Goal: Task Accomplishment & Management: Manage account settings

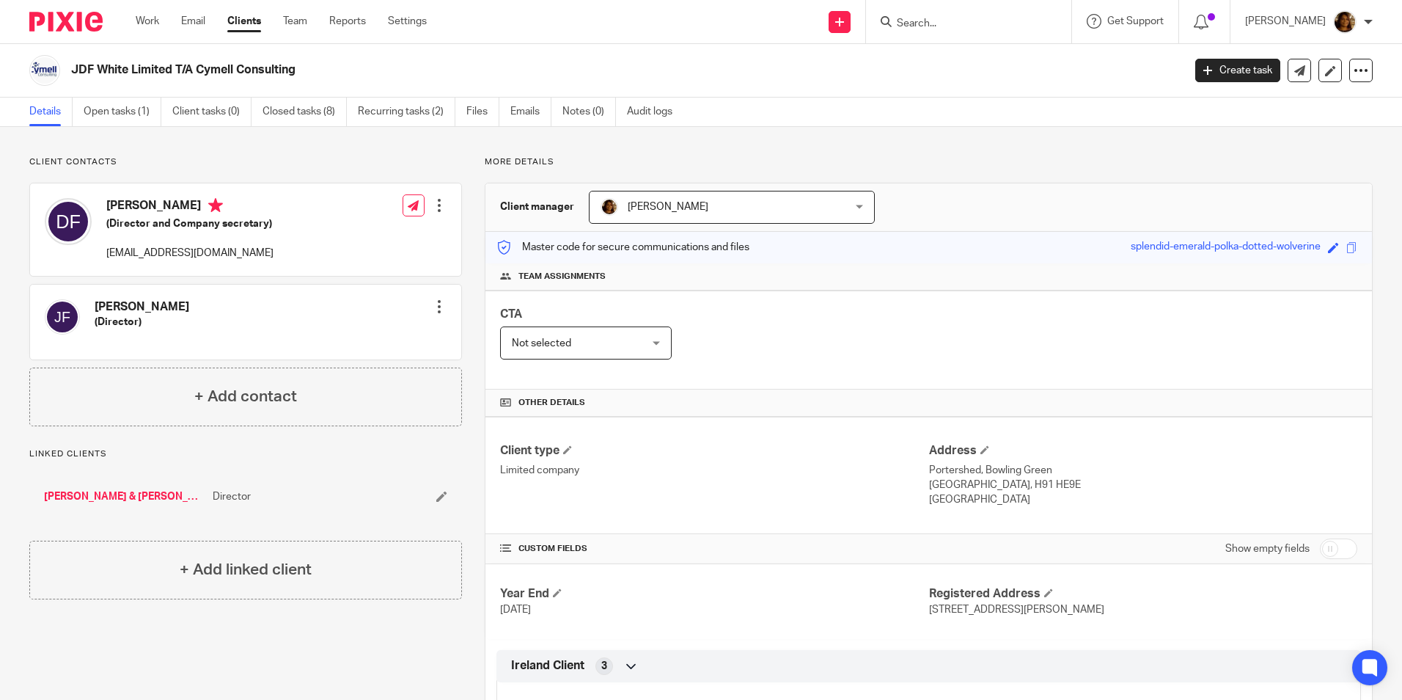
click at [958, 26] on input "Search" at bounding box center [962, 24] width 132 height 13
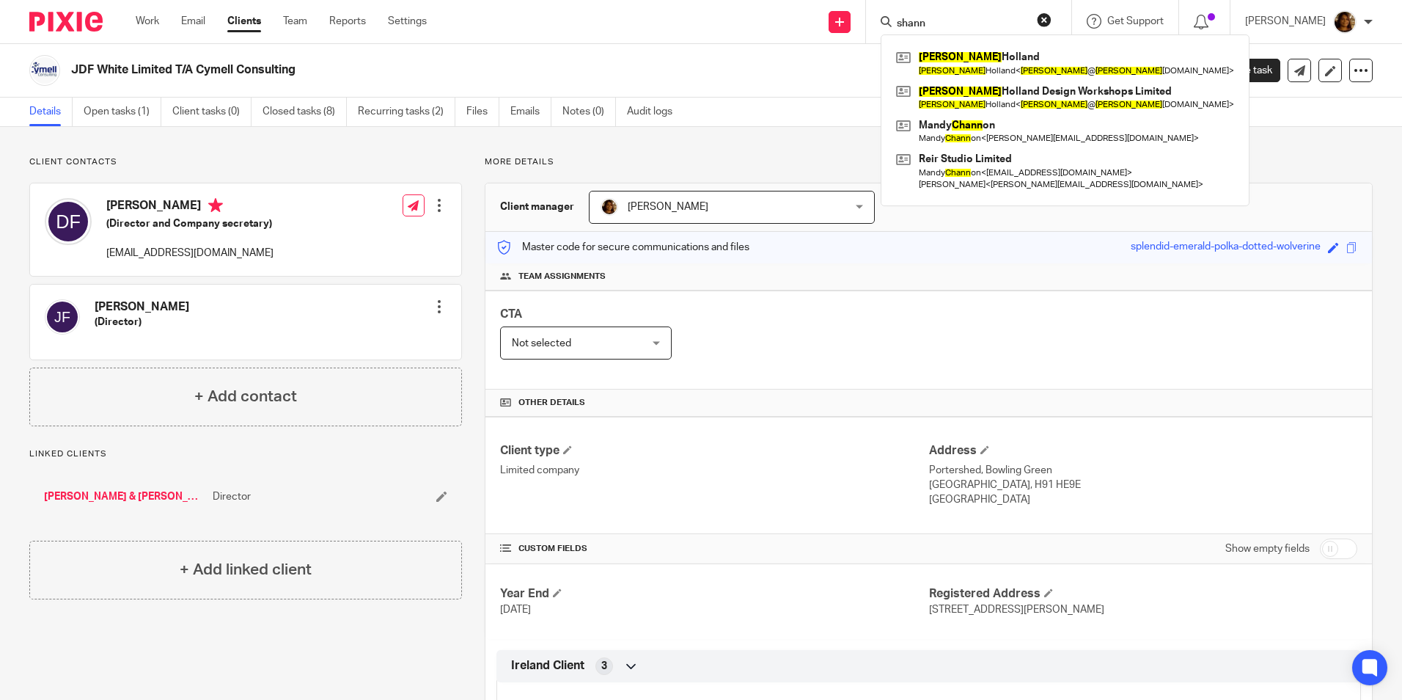
type input "shann"
click at [1052, 18] on button "reset" at bounding box center [1044, 19] width 15 height 15
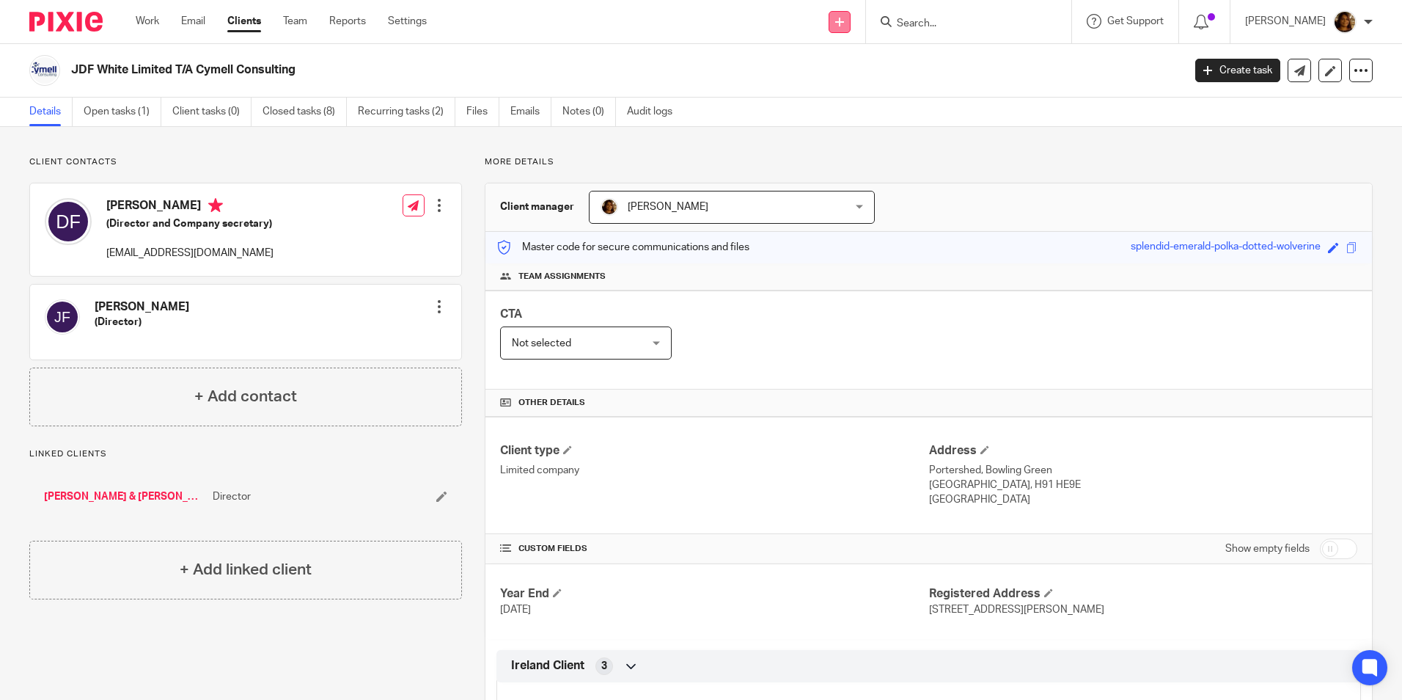
click at [849, 31] on link at bounding box center [840, 22] width 22 height 22
click at [840, 108] on link "Add client" at bounding box center [855, 111] width 103 height 21
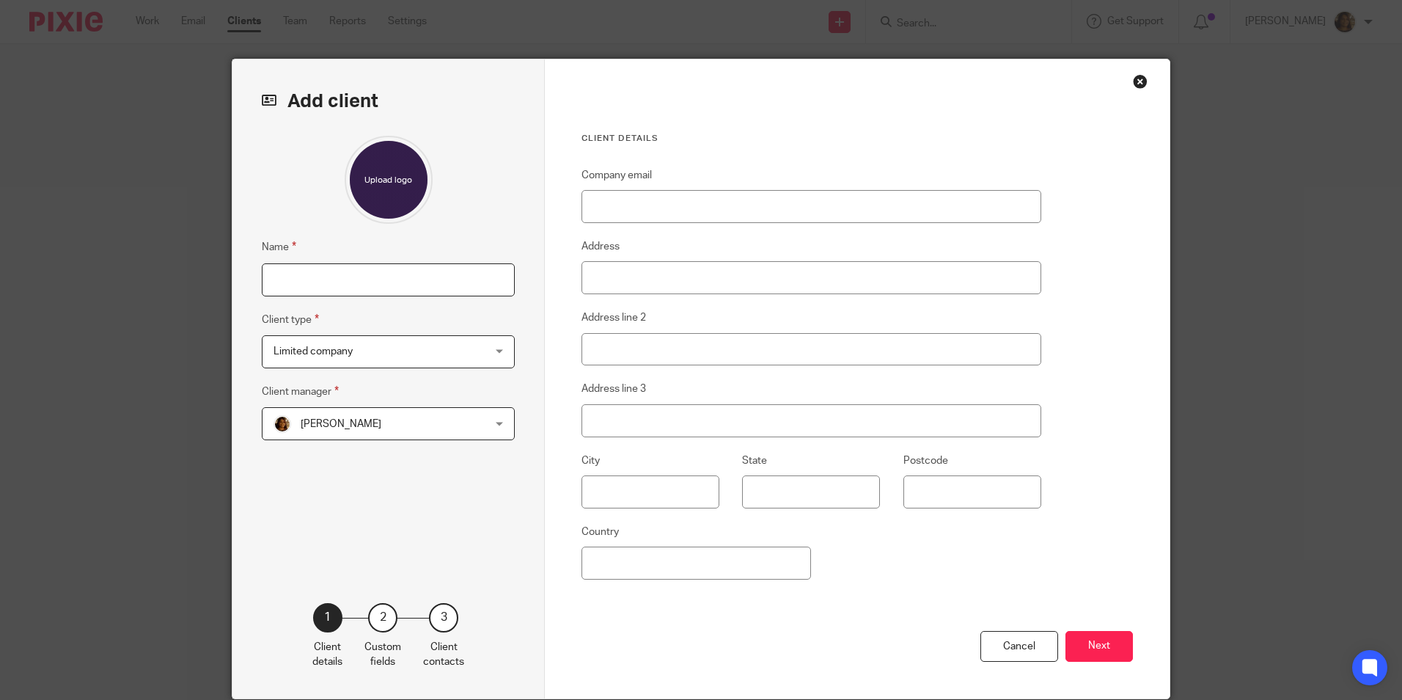
click at [312, 283] on input "Name" at bounding box center [388, 279] width 253 height 33
type input "Shannons Beauty Suites"
click at [342, 356] on span "Limited company" at bounding box center [313, 351] width 79 height 10
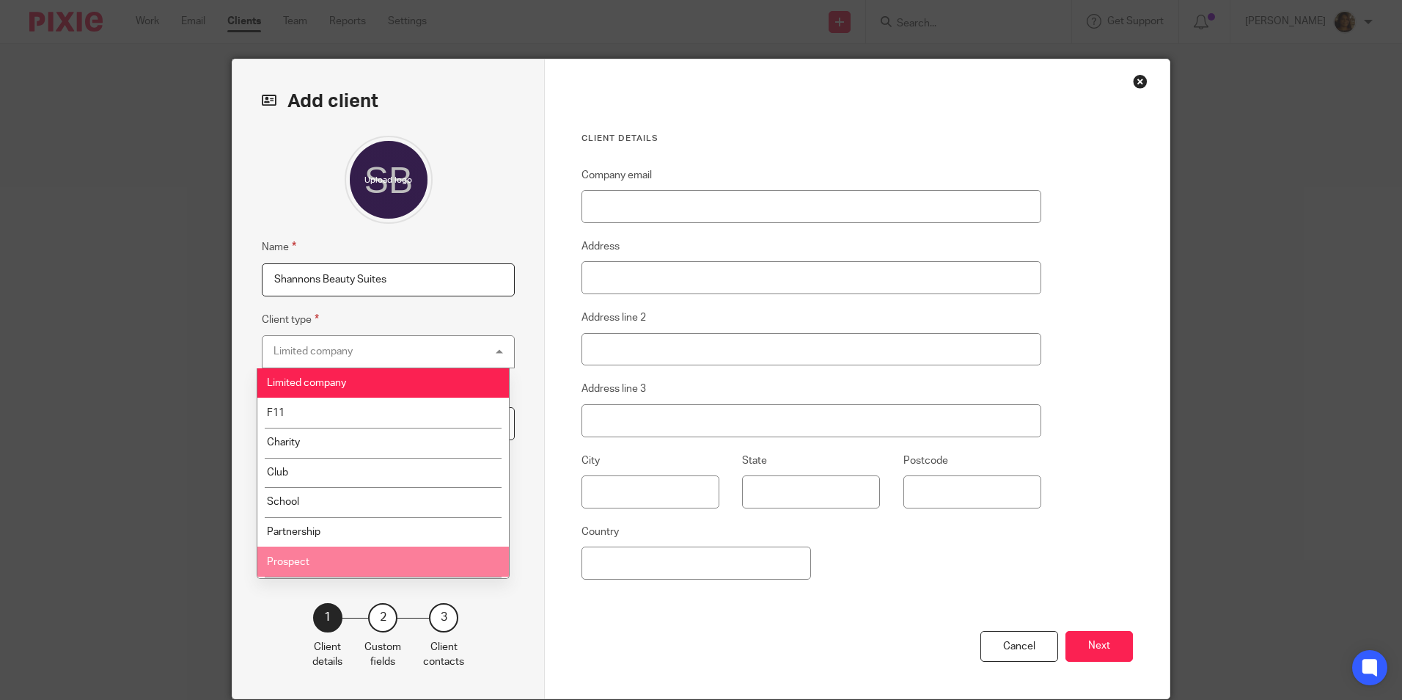
click at [337, 557] on li "Prospect" at bounding box center [383, 561] width 252 height 30
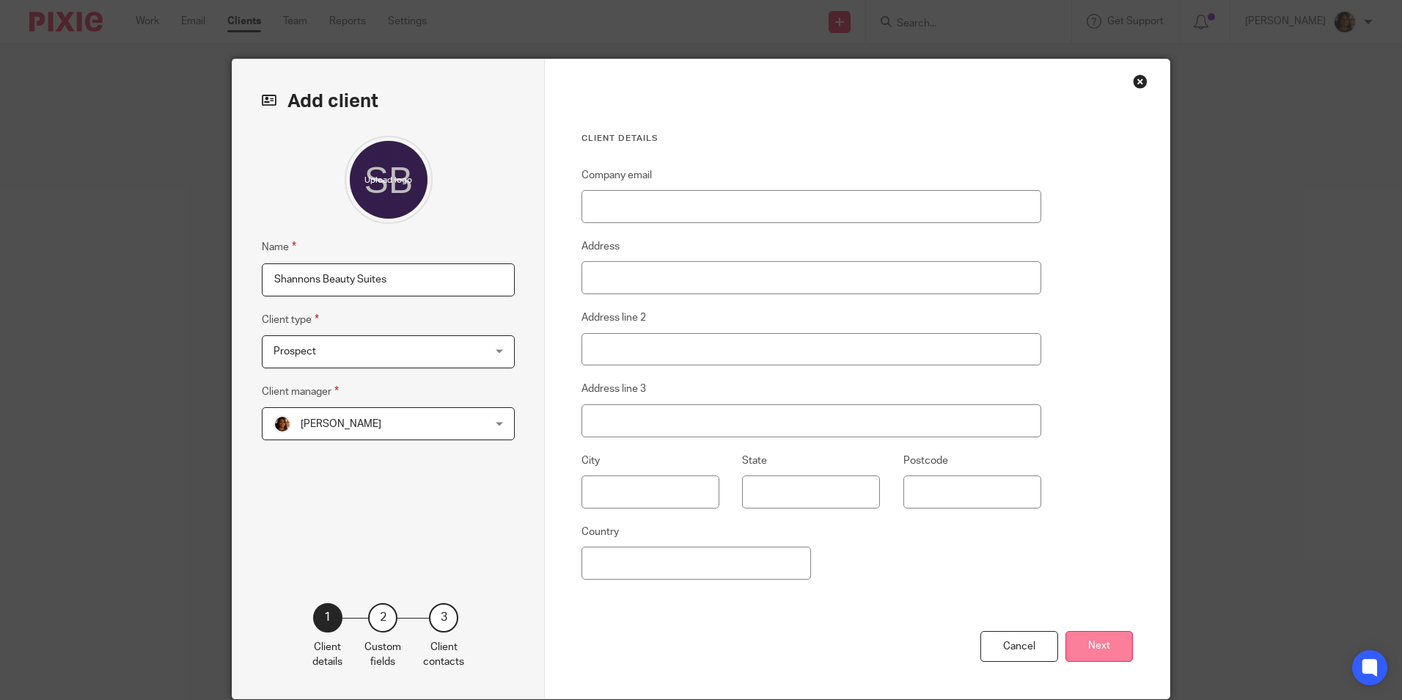
click at [1095, 646] on button "Next" at bounding box center [1099, 647] width 67 height 32
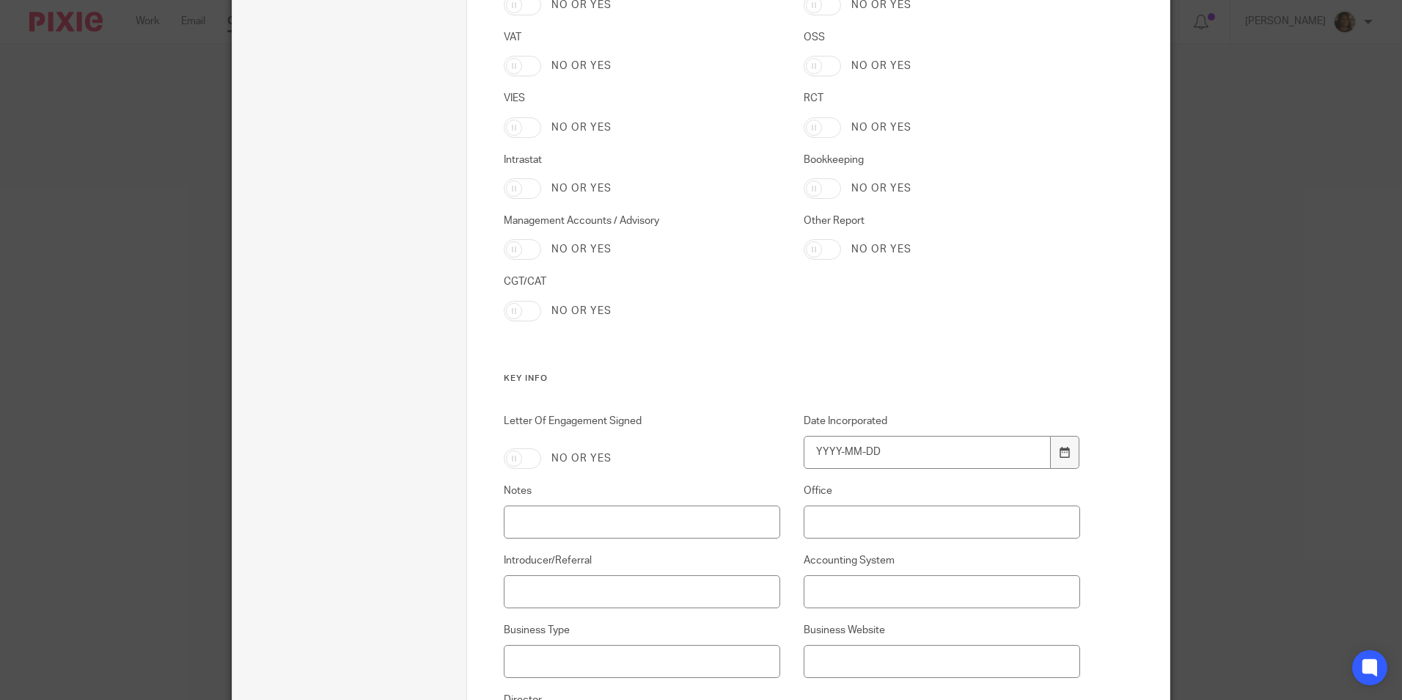
scroll to position [1305, 0]
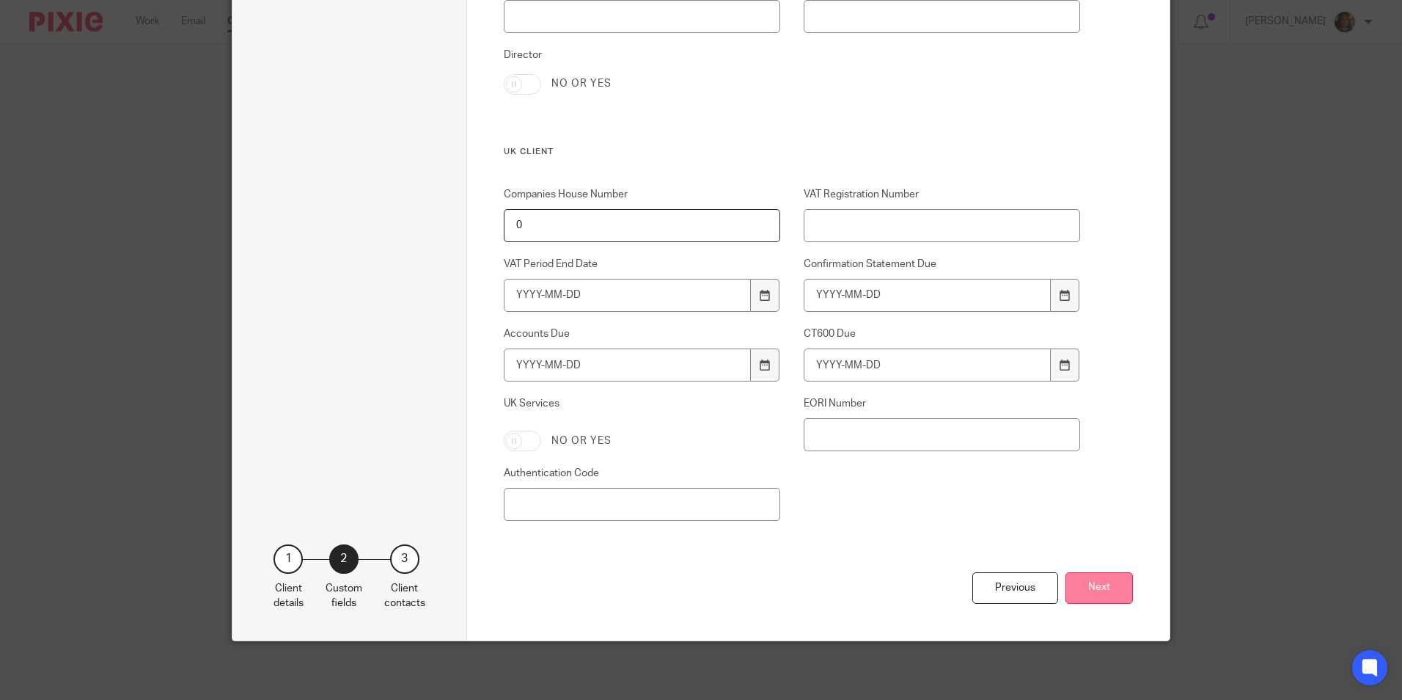
click at [1091, 587] on button "Next" at bounding box center [1099, 588] width 67 height 32
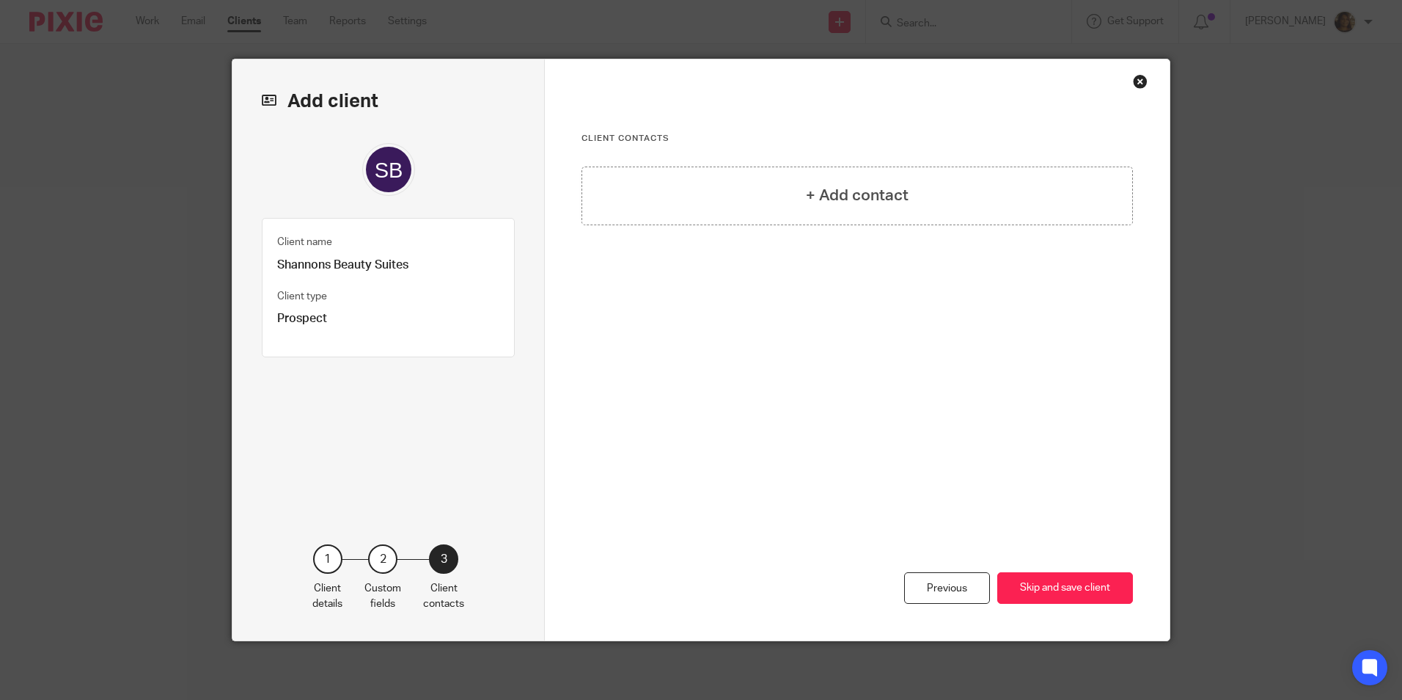
scroll to position [0, 0]
click at [1091, 587] on button "Skip and save client" at bounding box center [1066, 588] width 136 height 32
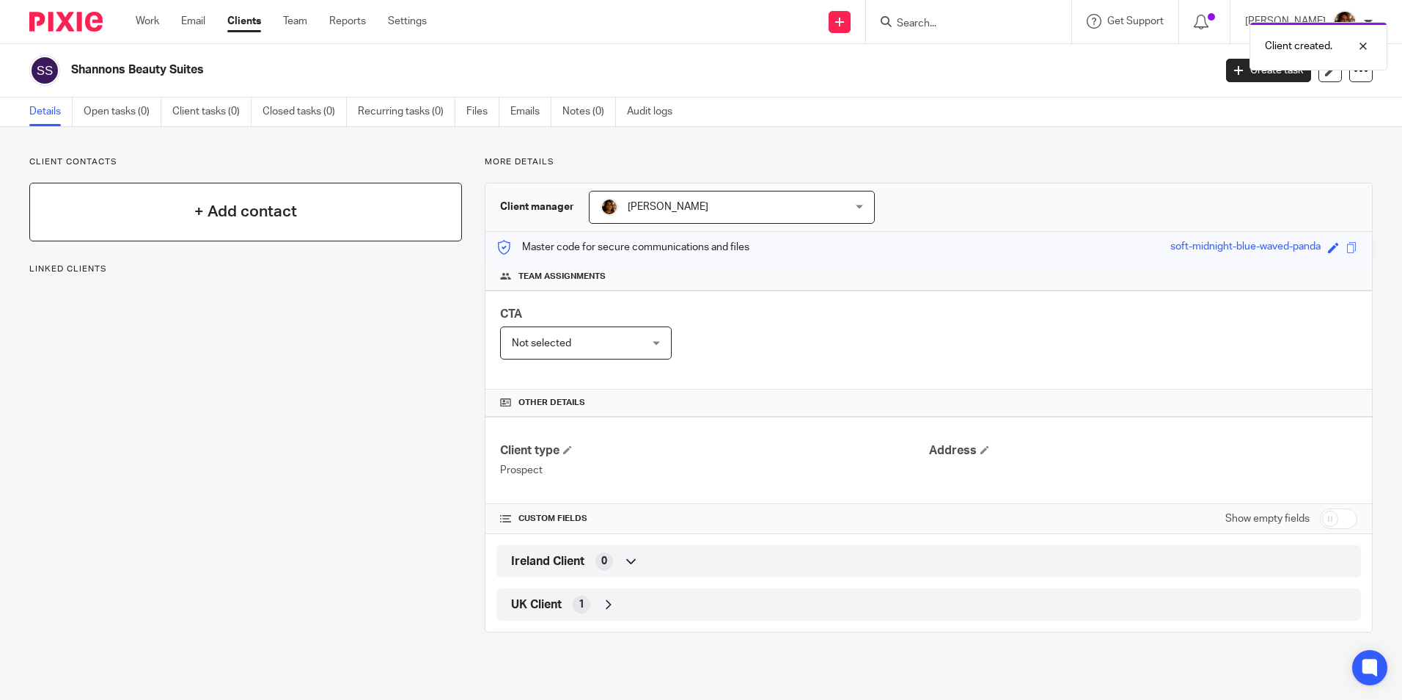
click at [252, 221] on h4 "+ Add contact" at bounding box center [245, 211] width 103 height 23
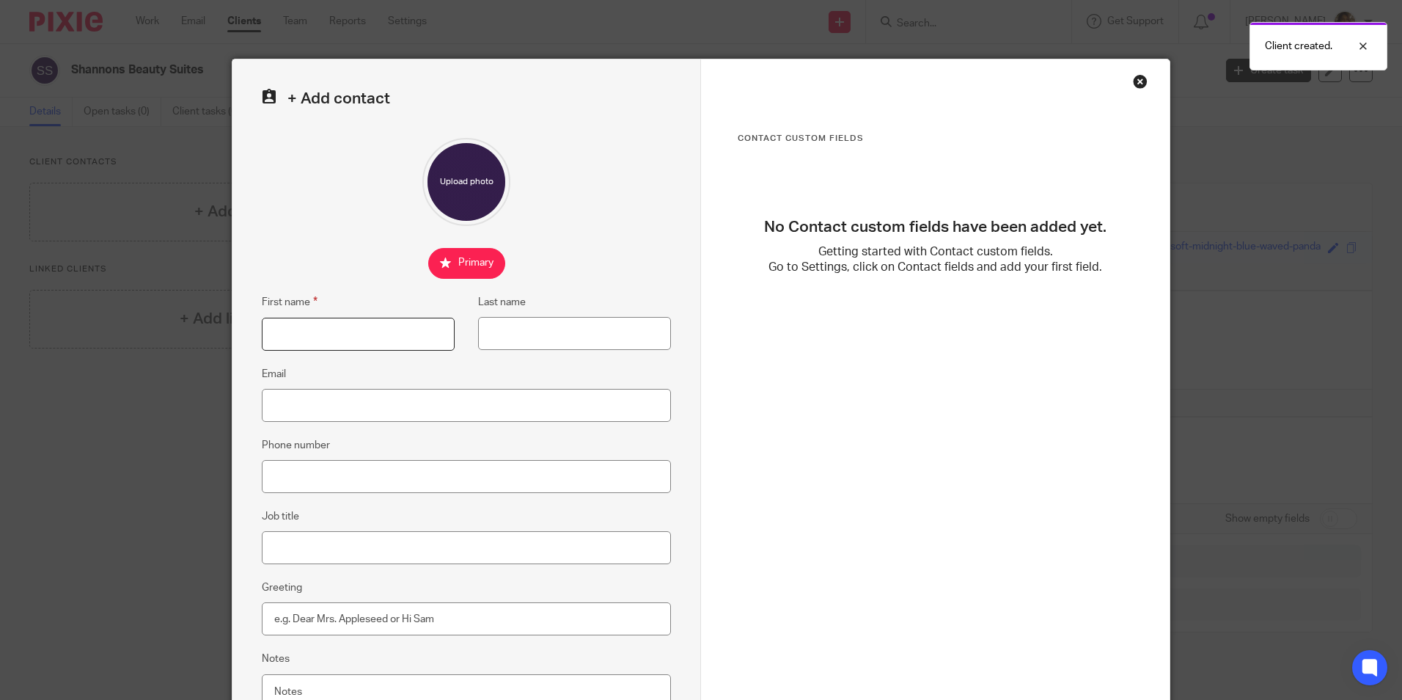
click at [294, 332] on input "First name" at bounding box center [358, 334] width 193 height 33
click at [326, 336] on input "Shannons" at bounding box center [358, 334] width 193 height 33
type input "Shannon"
click at [517, 337] on input "Last name" at bounding box center [574, 333] width 193 height 33
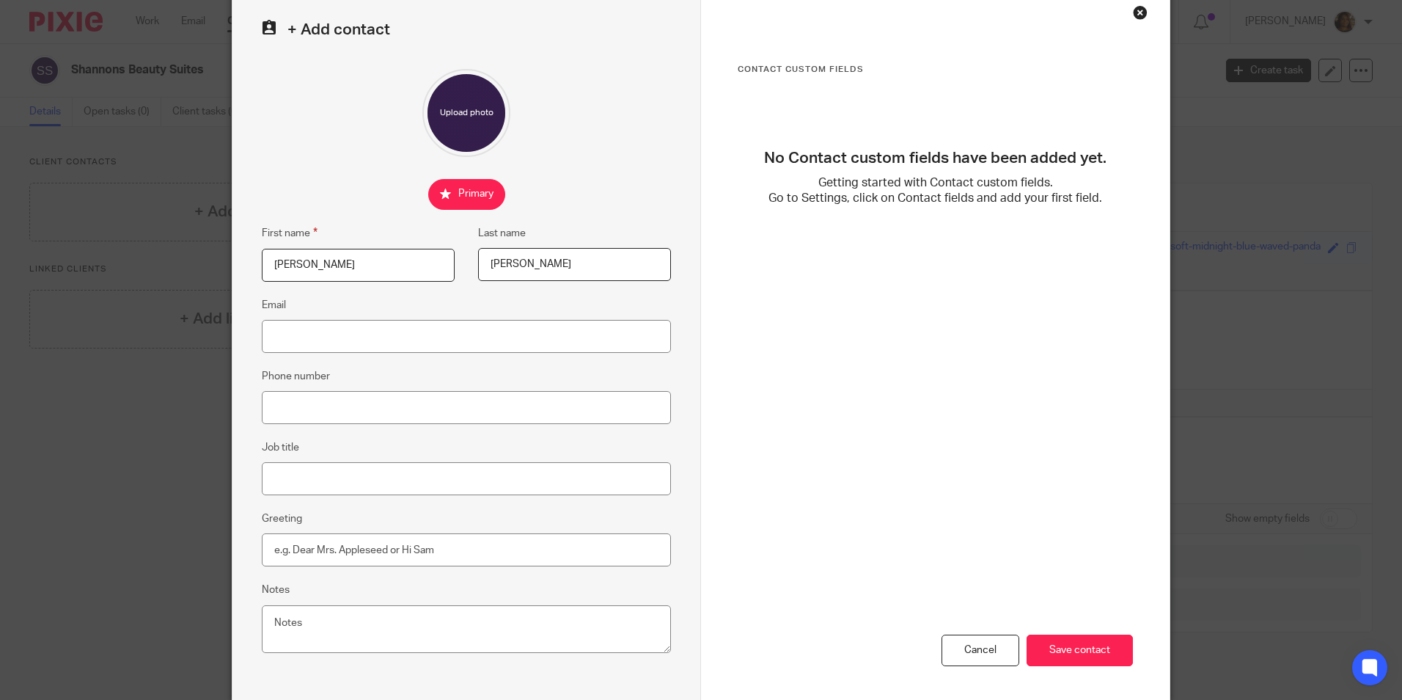
scroll to position [73, 0]
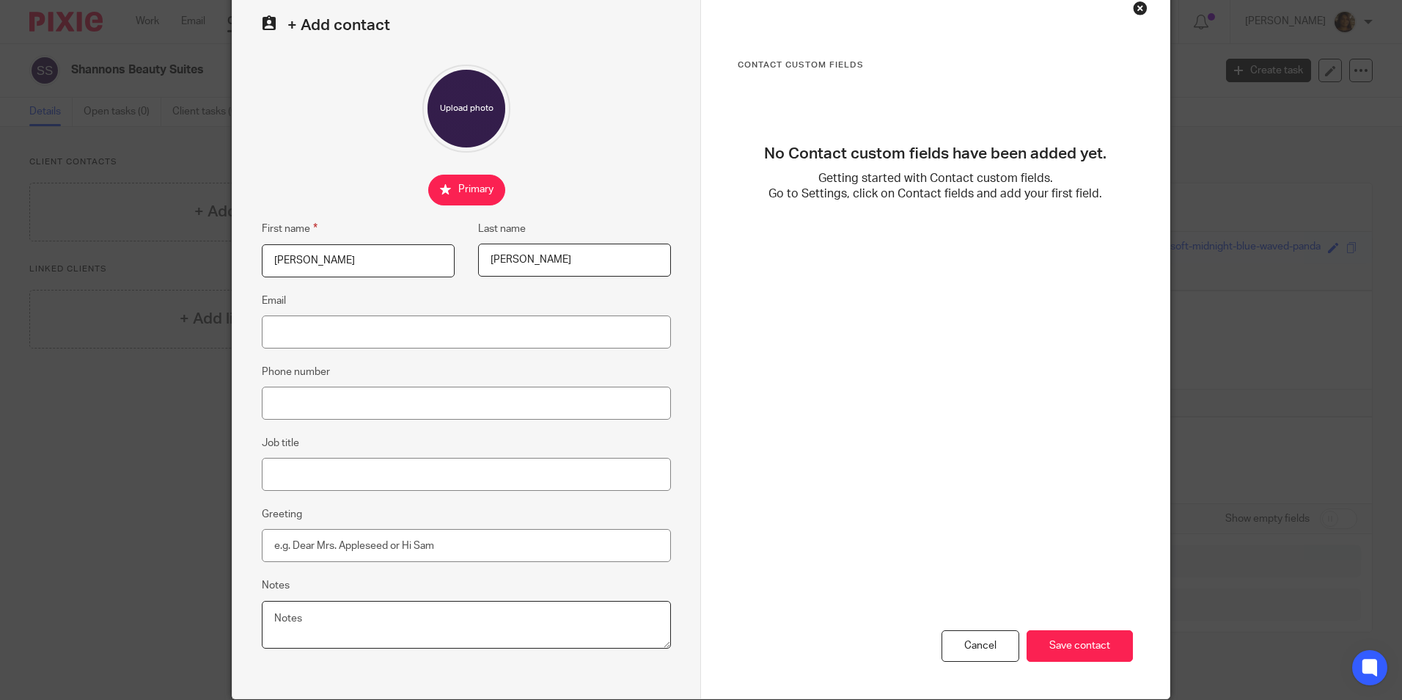
click at [349, 614] on textarea "Notes" at bounding box center [466, 625] width 409 height 48
drag, startPoint x: 523, startPoint y: 261, endPoint x: 449, endPoint y: 255, distance: 74.4
click at [455, 255] on fieldset "Last name Nash" at bounding box center [563, 248] width 216 height 57
type input "Sheerin (Nash)"
click at [334, 340] on input "Email" at bounding box center [466, 331] width 409 height 33
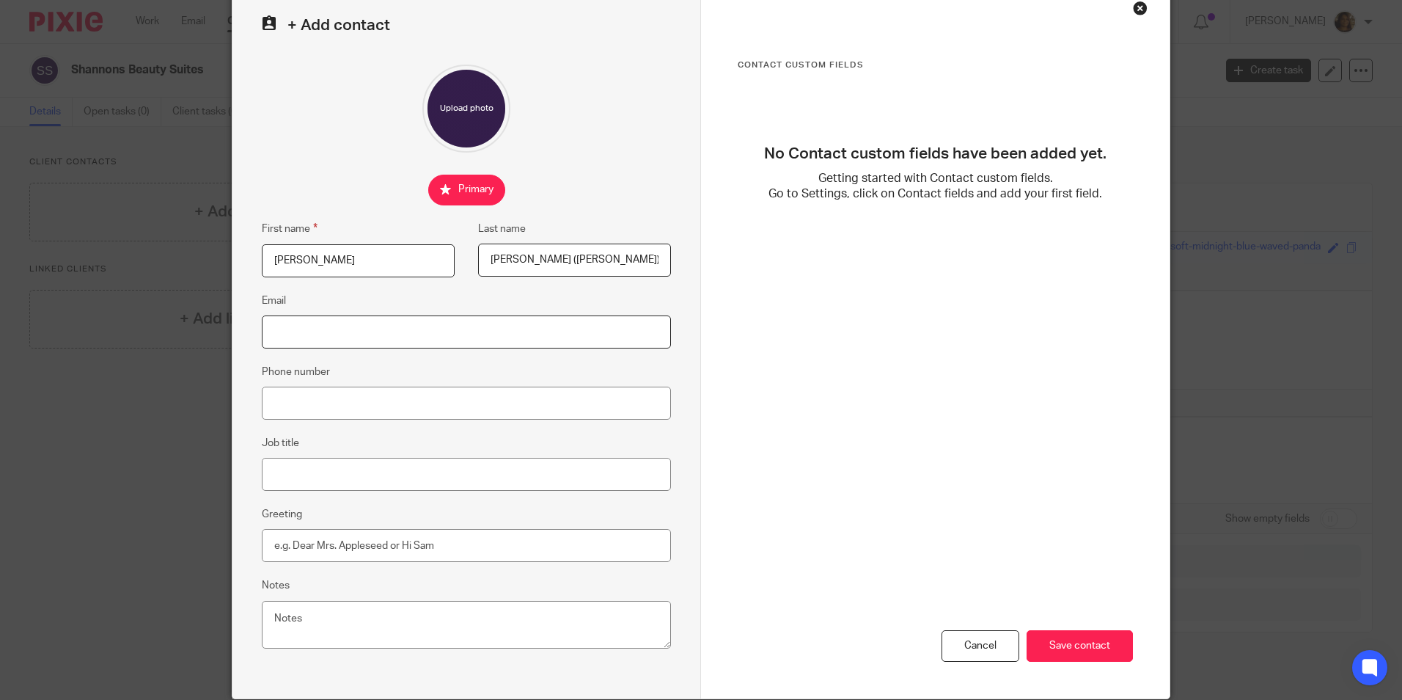
paste input "shannonsbeautysuites@gmail.com>"
type input "shannonsbeautysuites@gmail.com"
click at [318, 391] on input "Phone number" at bounding box center [466, 403] width 409 height 33
click at [709, 404] on div "Contact Custom fields No Contact custom fields have been added yet. Getting sta…" at bounding box center [935, 342] width 469 height 712
click at [315, 391] on input "Phone number" at bounding box center [466, 403] width 409 height 33
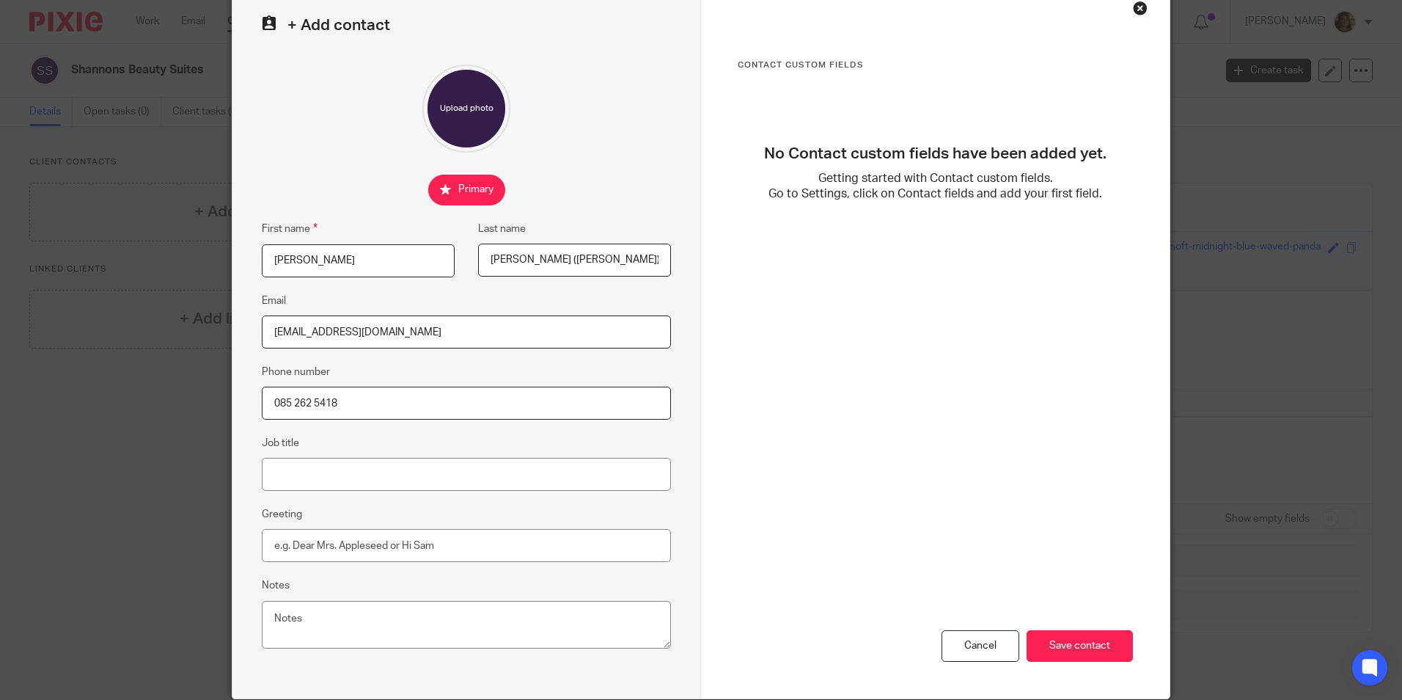
type input "085 262 5418"
click at [824, 446] on div "Cancel Save contact" at bounding box center [935, 557] width 395 height 282
click at [310, 548] on input "Greeting" at bounding box center [466, 545] width 409 height 33
type input "Hi"
click at [320, 626] on textarea "Notes" at bounding box center [466, 625] width 409 height 48
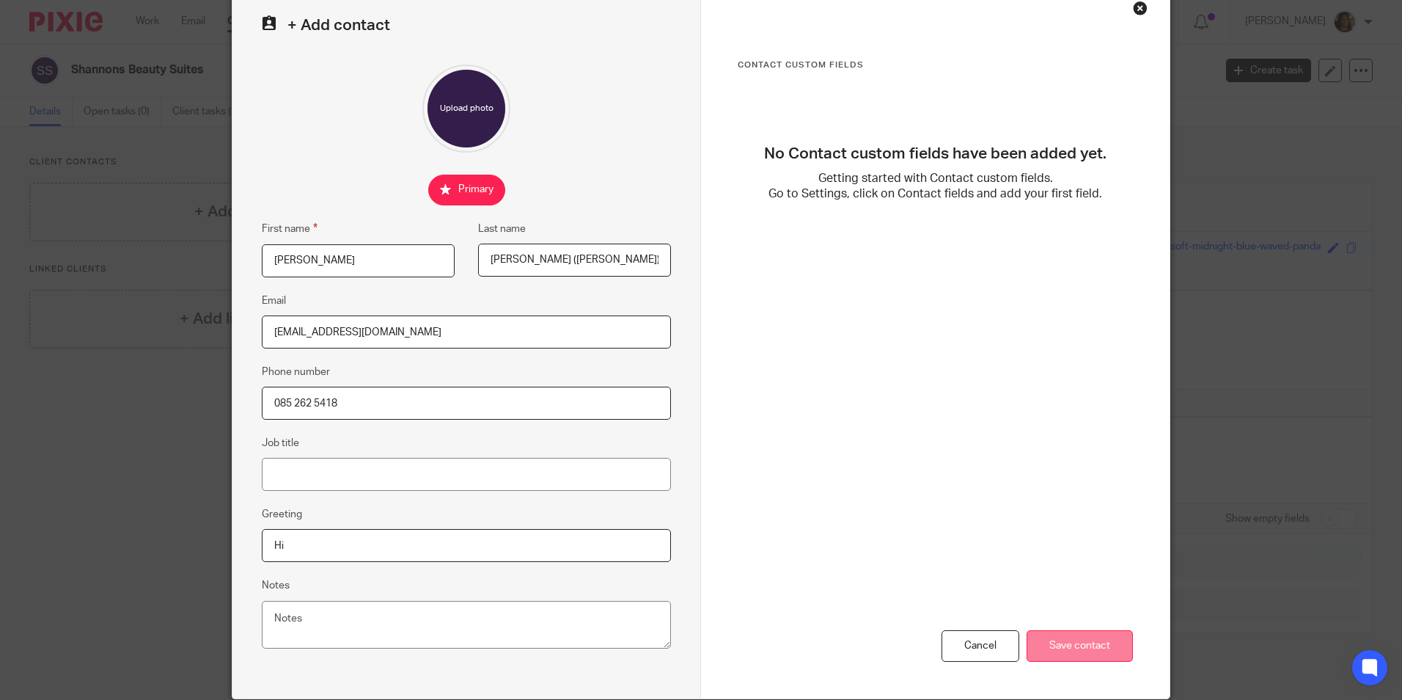
click at [1094, 648] on input "Save contact" at bounding box center [1080, 646] width 106 height 32
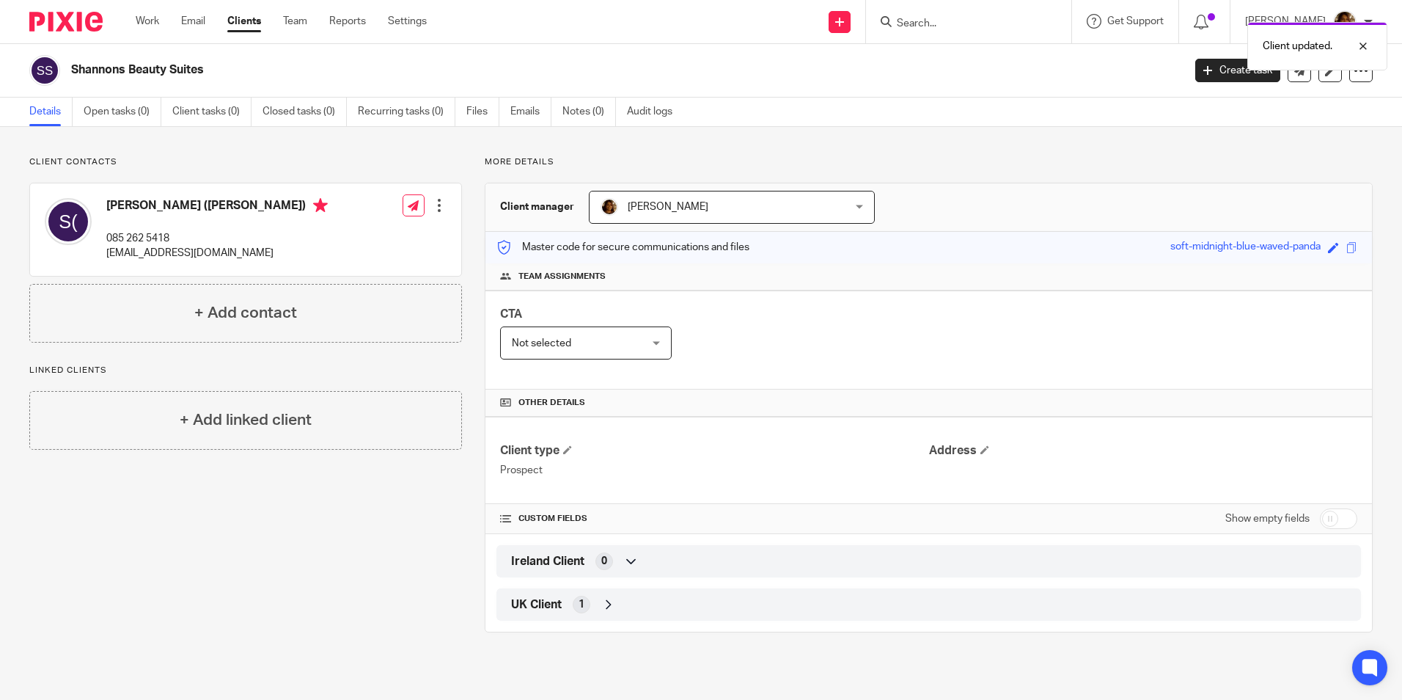
click at [1334, 522] on input "checkbox" at bounding box center [1338, 518] width 37 height 21
checkbox input "true"
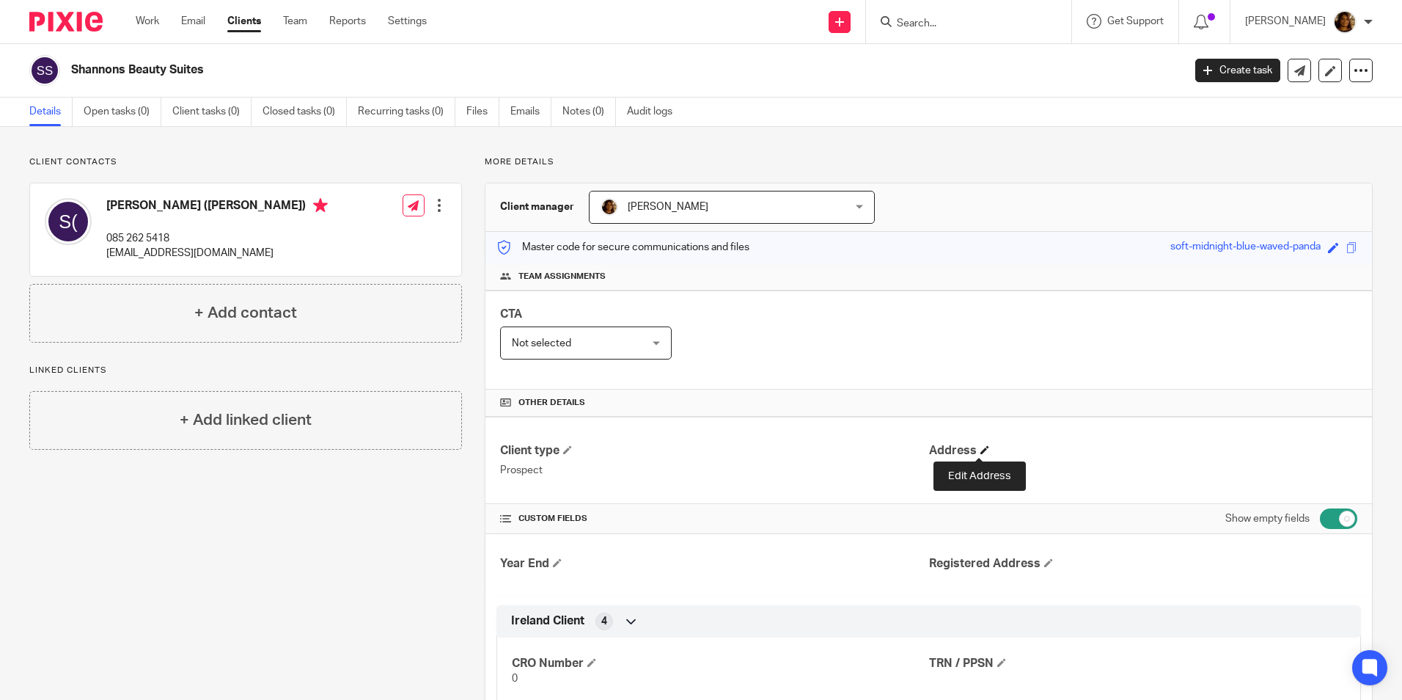
click at [982, 447] on span at bounding box center [985, 449] width 9 height 9
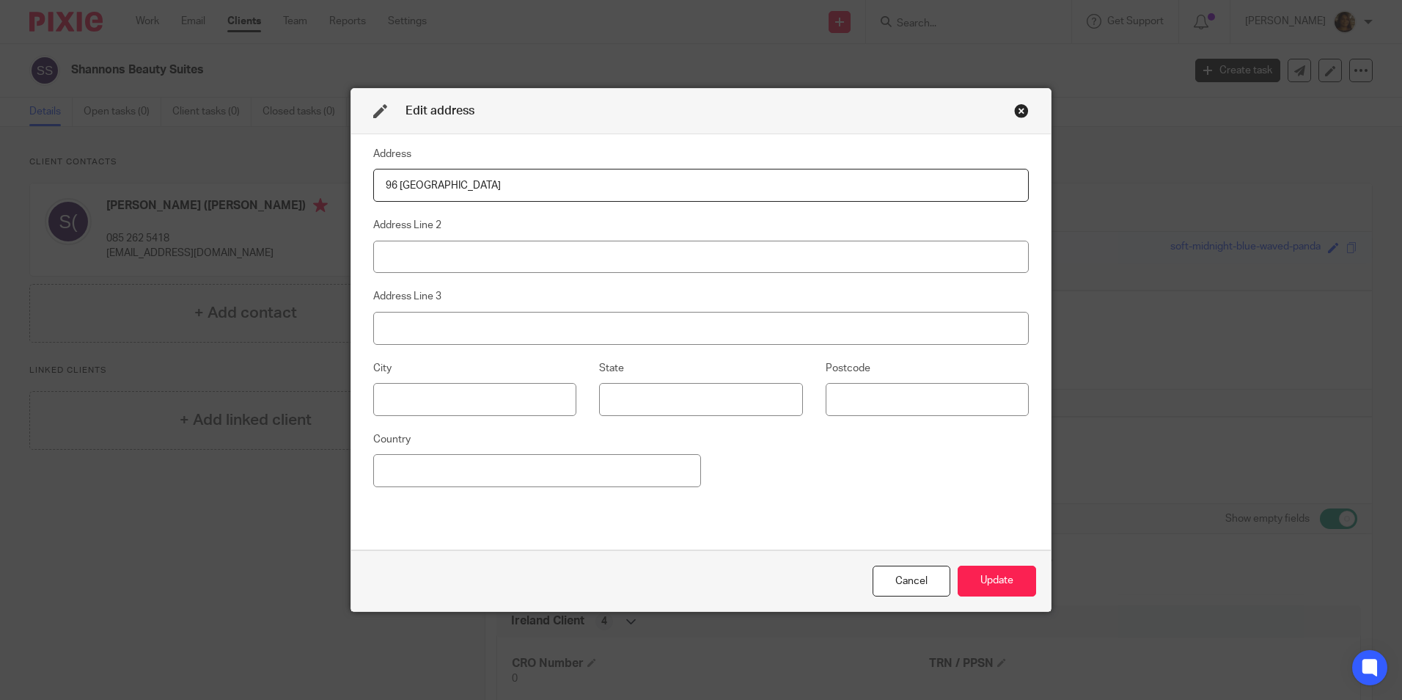
type input "96 Lower Galway"
drag, startPoint x: 476, startPoint y: 176, endPoint x: 358, endPoint y: 182, distance: 118.2
click at [358, 182] on div "Address 96 Lower Galway Address Line 2 Address Line 3 City State Postcode Count…" at bounding box center [701, 342] width 700 height 416
click at [962, 581] on button "Update" at bounding box center [997, 582] width 78 height 32
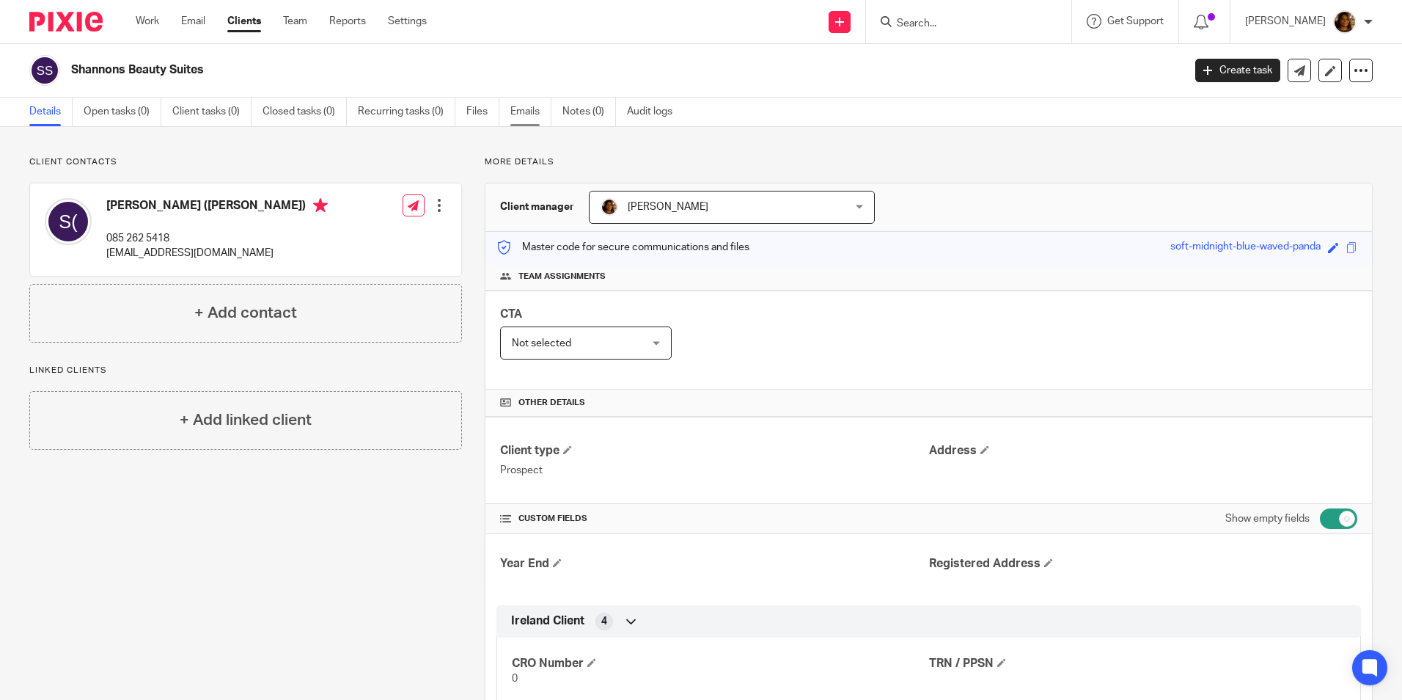
click at [522, 108] on link "Emails" at bounding box center [531, 112] width 41 height 29
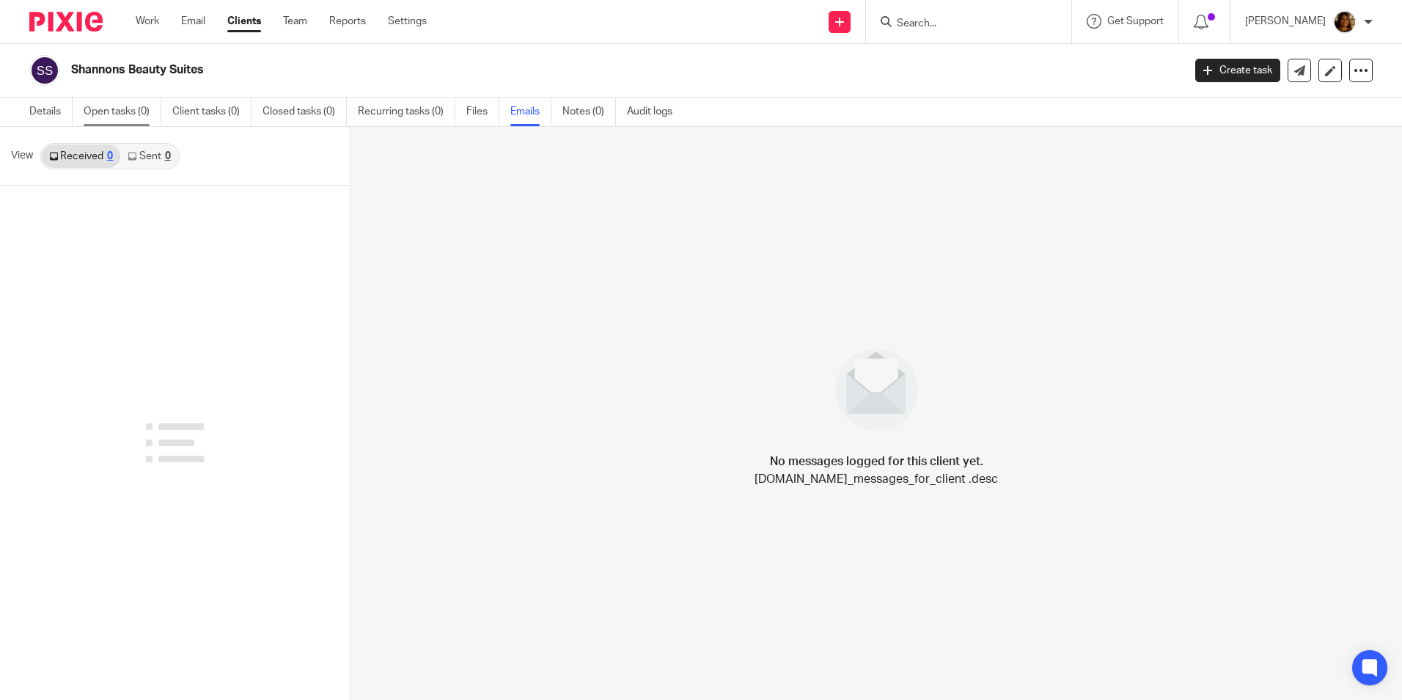
click at [106, 111] on link "Open tasks (0)" at bounding box center [123, 112] width 78 height 29
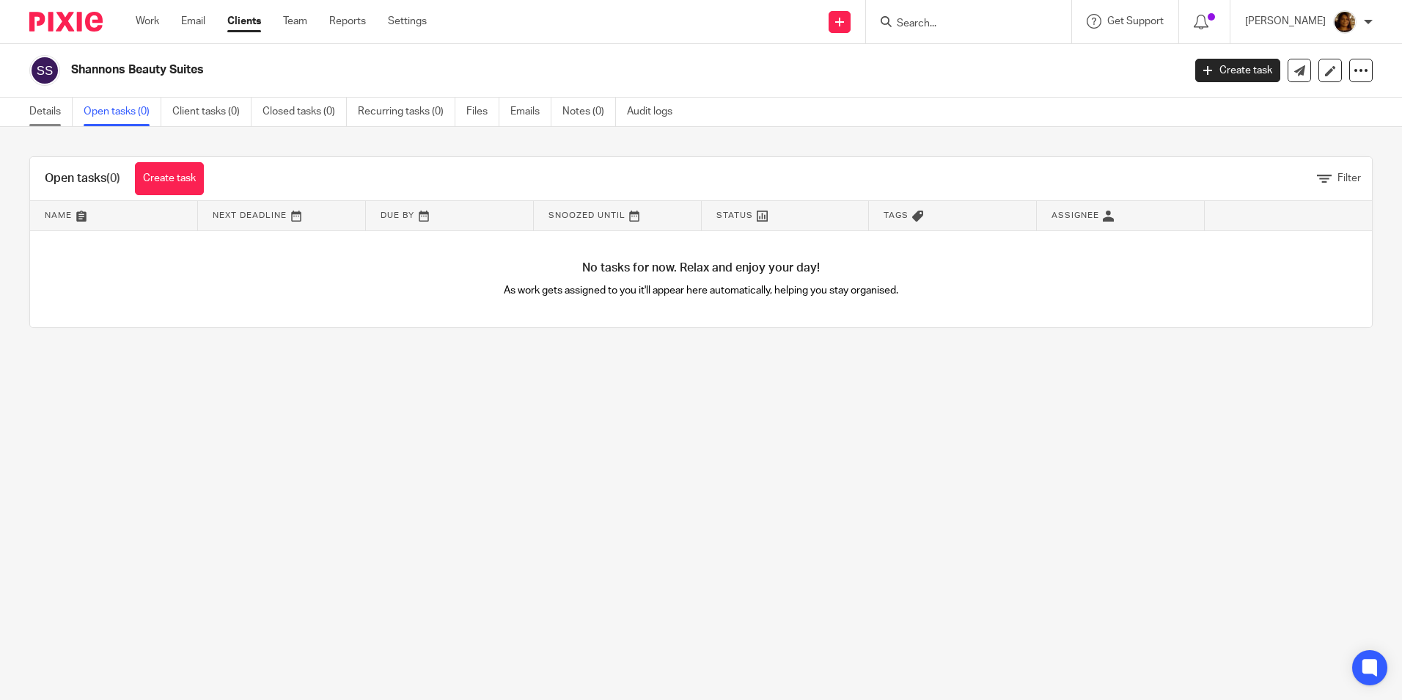
click at [51, 114] on link "Details" at bounding box center [50, 112] width 43 height 29
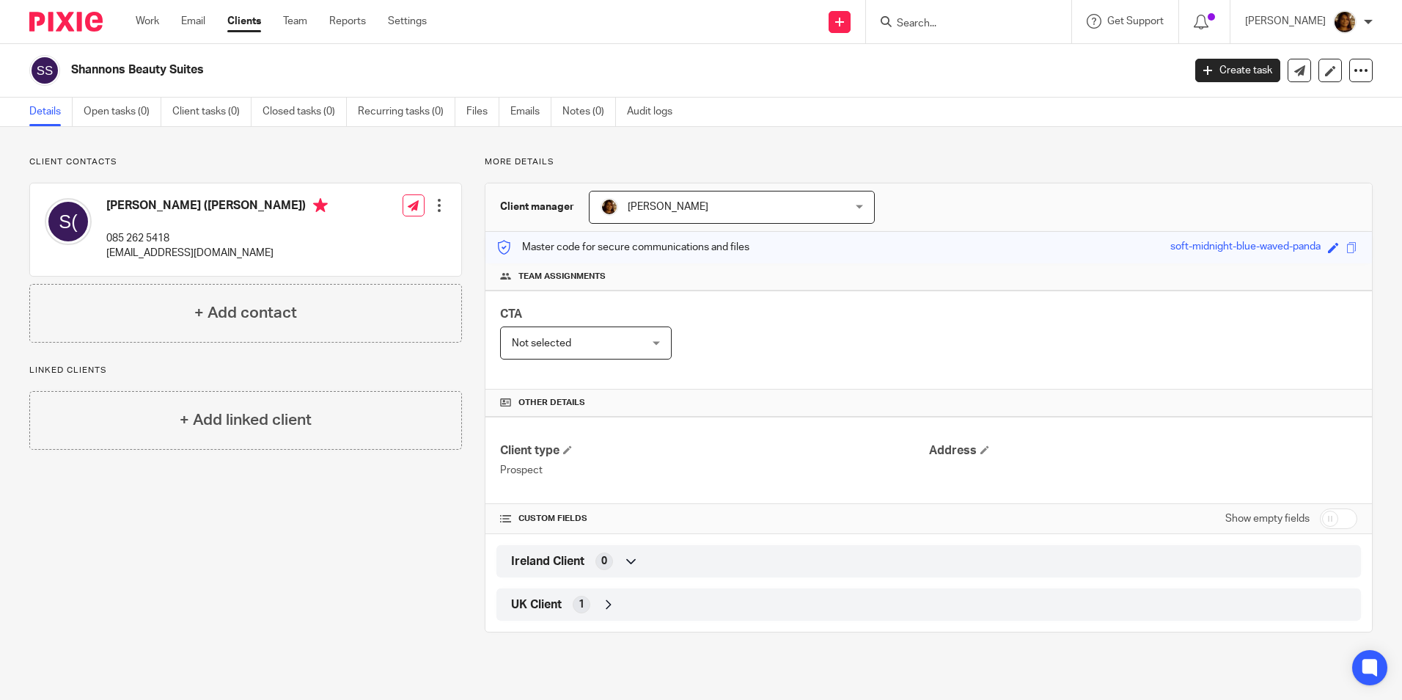
click at [949, 16] on form at bounding box center [974, 21] width 156 height 18
click at [942, 21] on input "Search" at bounding box center [962, 24] width 132 height 13
type input "b"
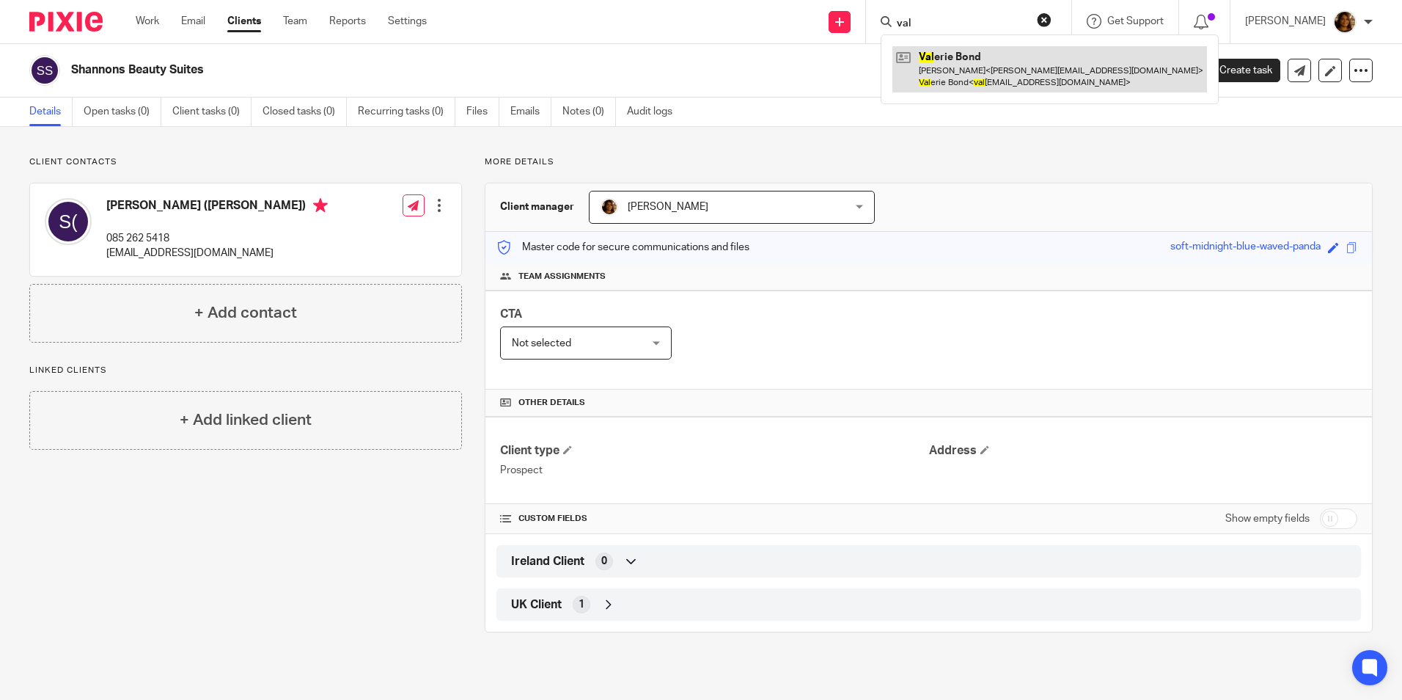
type input "val"
click at [1009, 60] on link at bounding box center [1050, 68] width 315 height 45
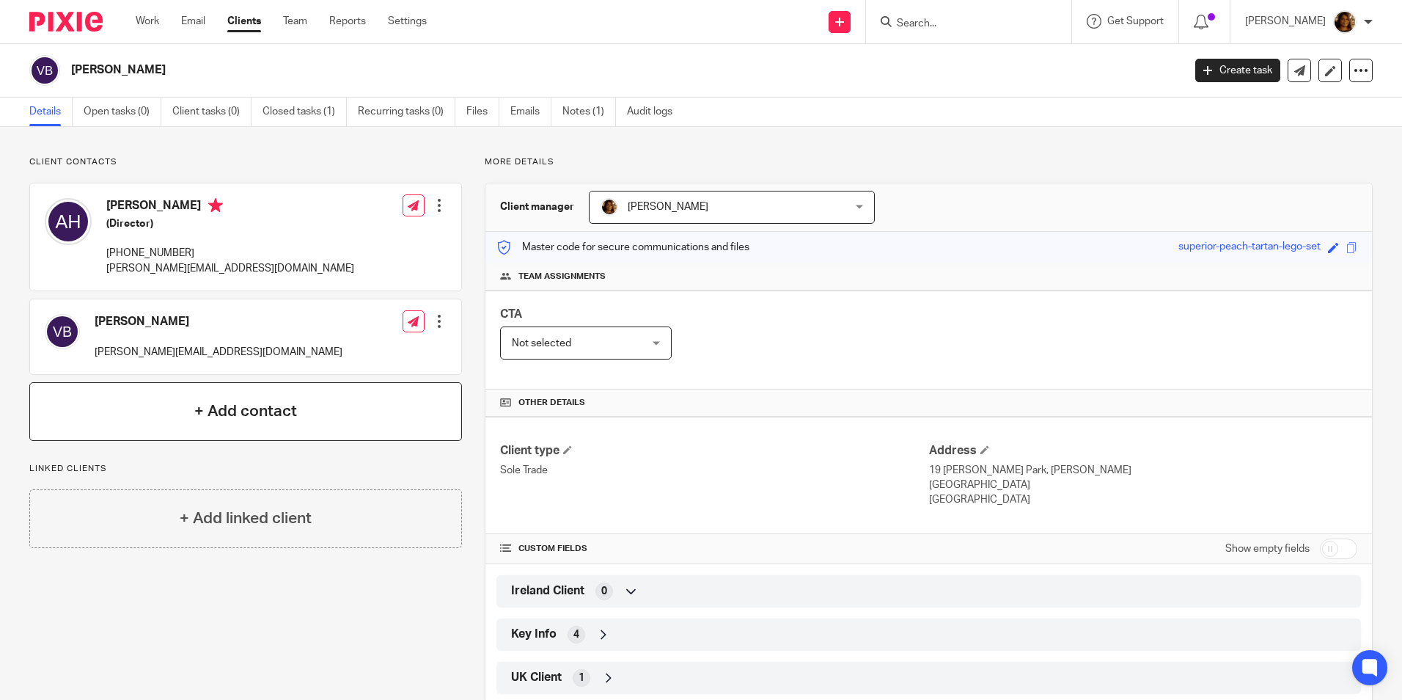
click at [246, 406] on h4 "+ Add contact" at bounding box center [245, 411] width 103 height 23
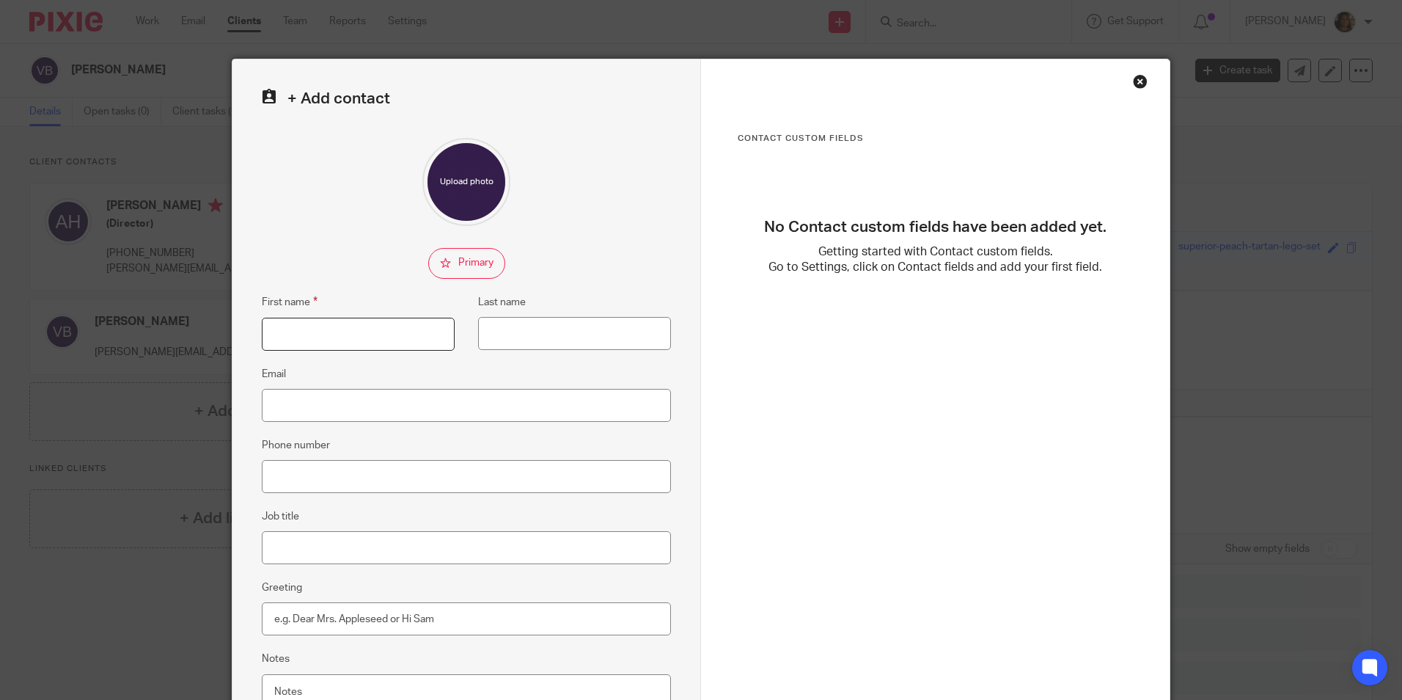
click at [340, 340] on input "First name" at bounding box center [358, 334] width 193 height 33
type input "\"
type input "[PERSON_NAME]"
click at [306, 407] on input "Email" at bounding box center [466, 405] width 409 height 33
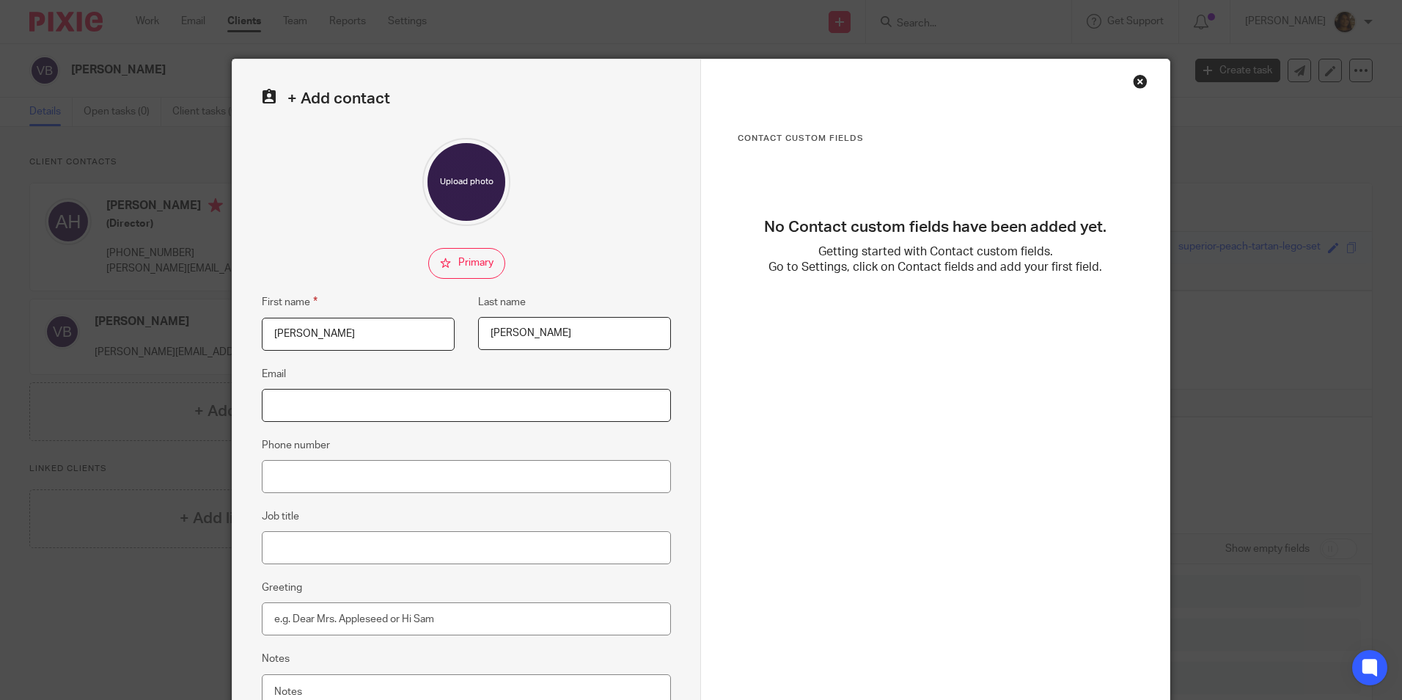
paste input "[PERSON_NAME][EMAIL_ADDRESS][DOMAIN_NAME]>"
type input "[PERSON_NAME][EMAIL_ADDRESS][DOMAIN_NAME]"
click at [359, 520] on fieldset "Job title" at bounding box center [466, 536] width 409 height 56
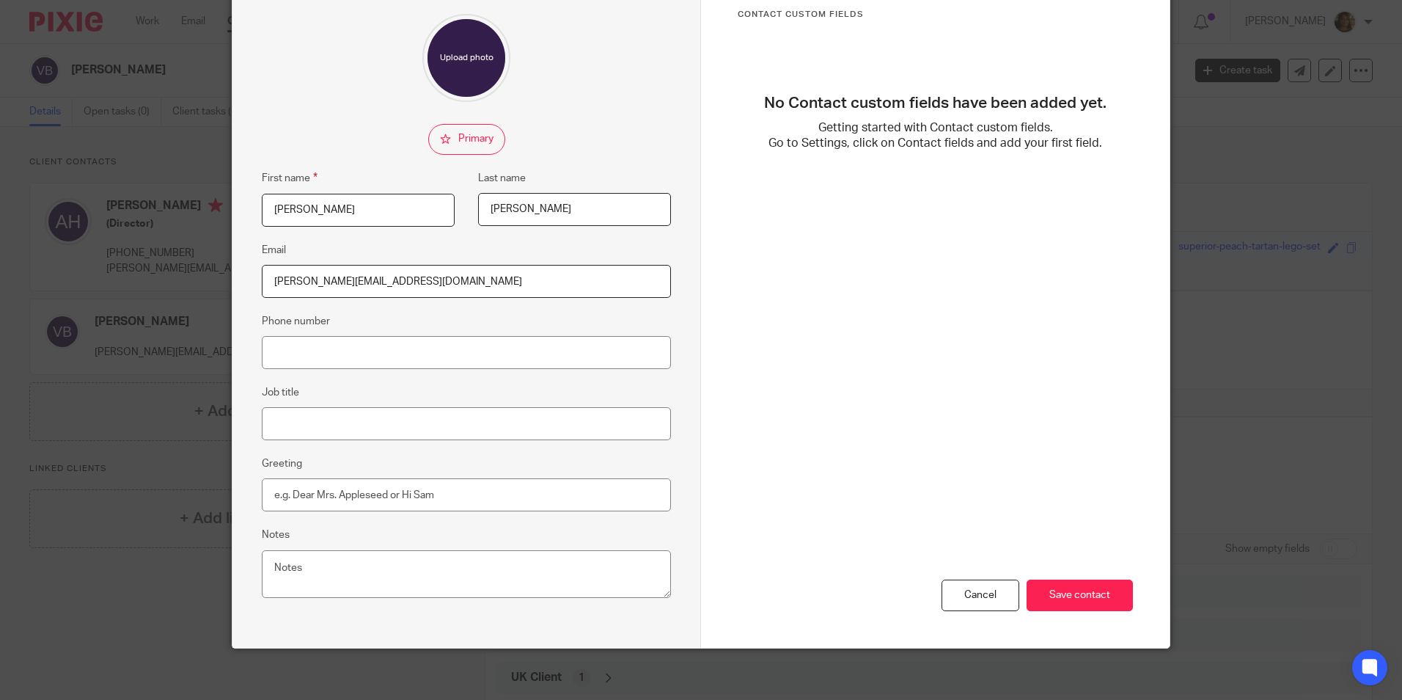
scroll to position [131, 0]
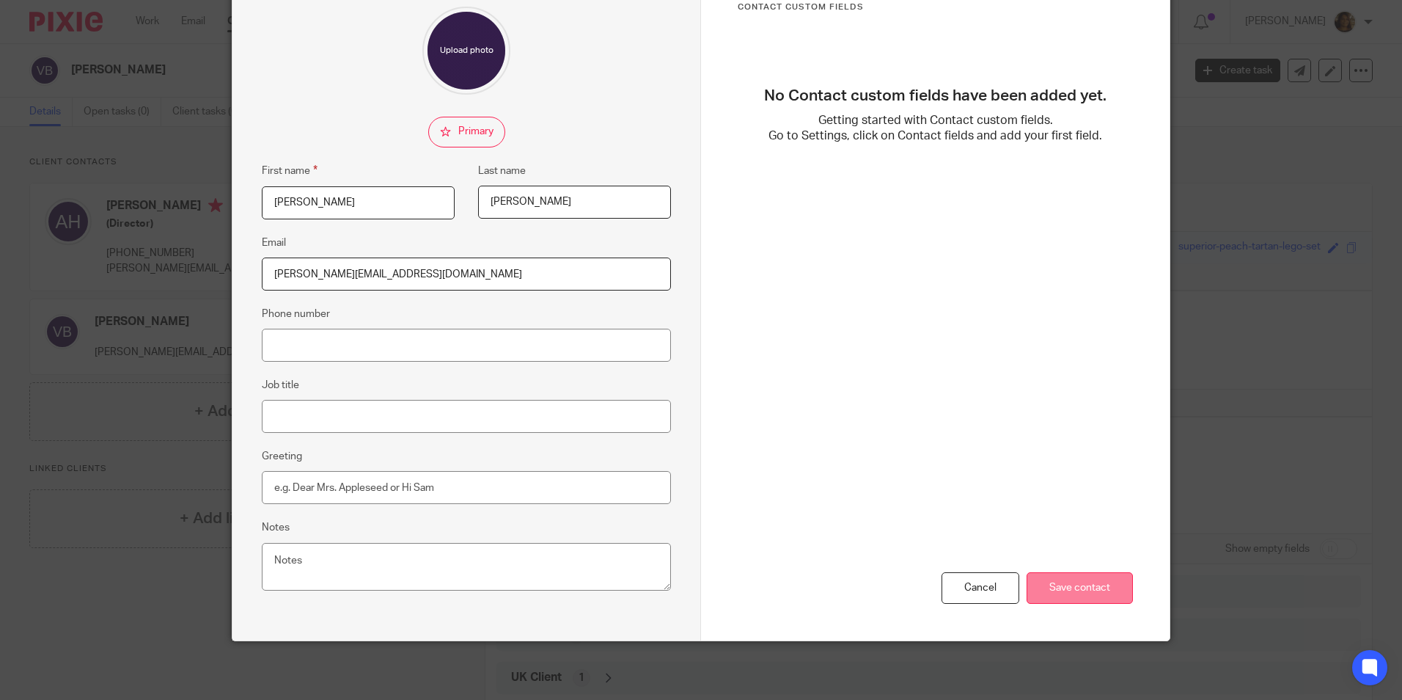
click at [1085, 594] on input "Save contact" at bounding box center [1080, 588] width 106 height 32
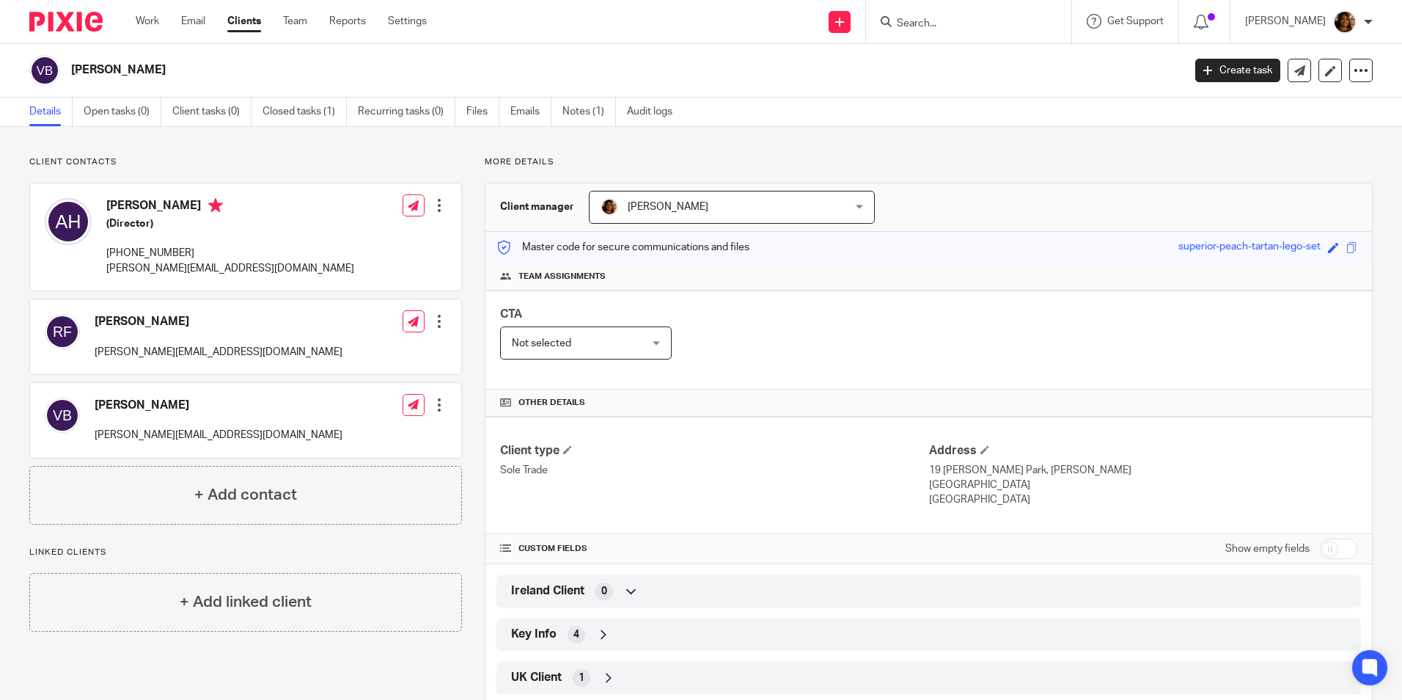
click at [918, 13] on form at bounding box center [974, 21] width 156 height 18
click at [911, 23] on input "Search" at bounding box center [962, 24] width 132 height 13
click at [939, 20] on input "Search" at bounding box center [962, 24] width 132 height 13
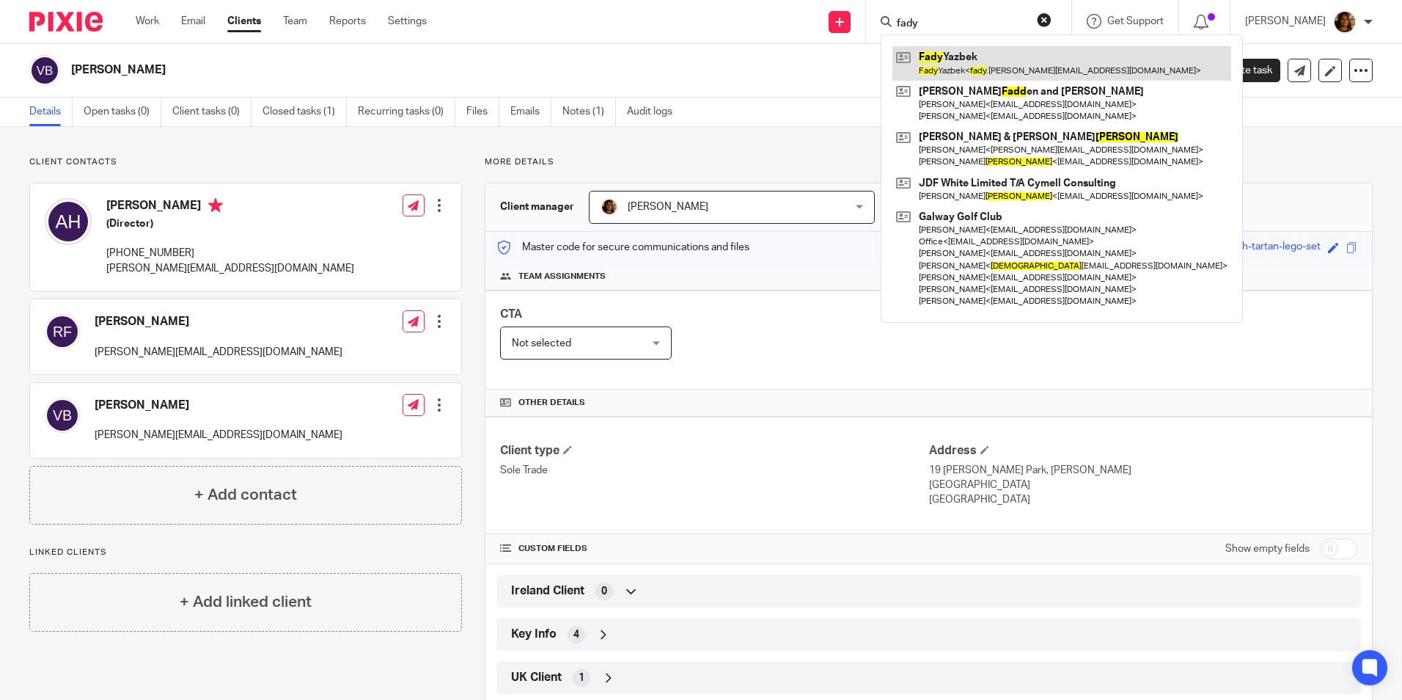
type input "fady"
click at [993, 65] on link at bounding box center [1062, 63] width 339 height 34
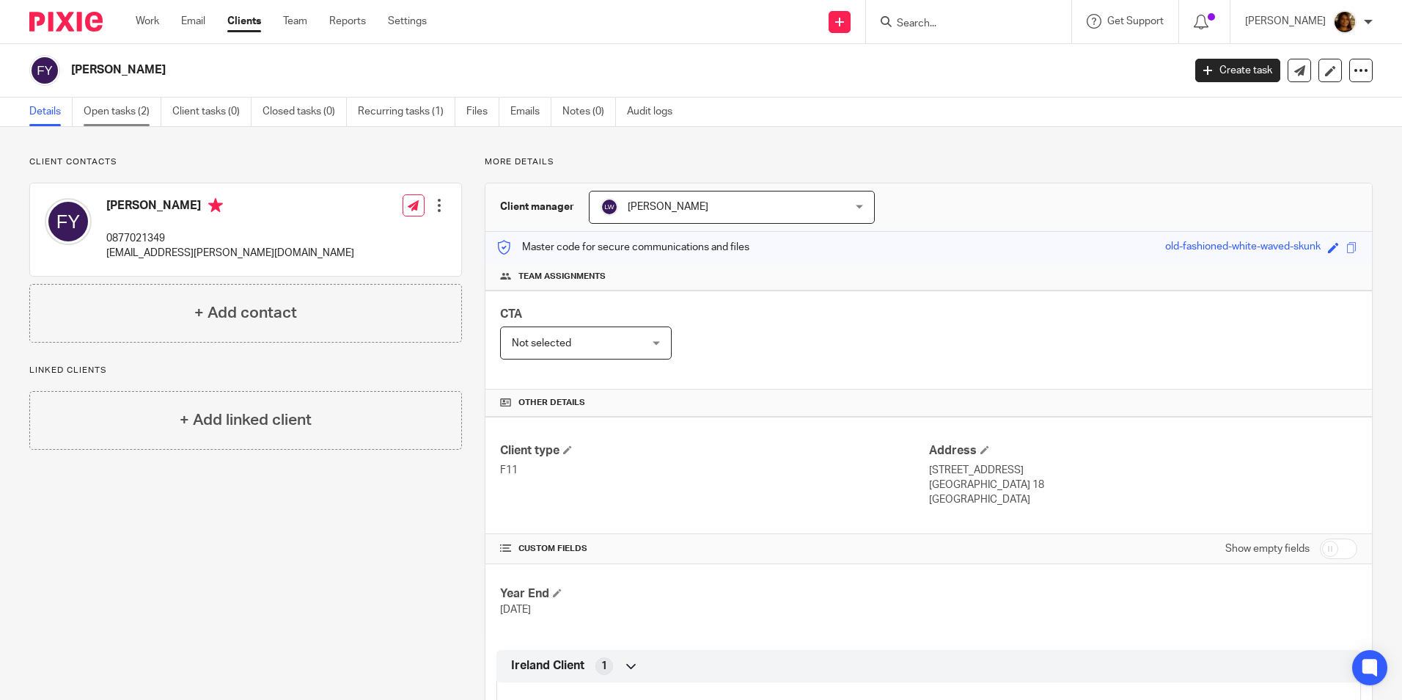
click at [116, 106] on link "Open tasks (2)" at bounding box center [123, 112] width 78 height 29
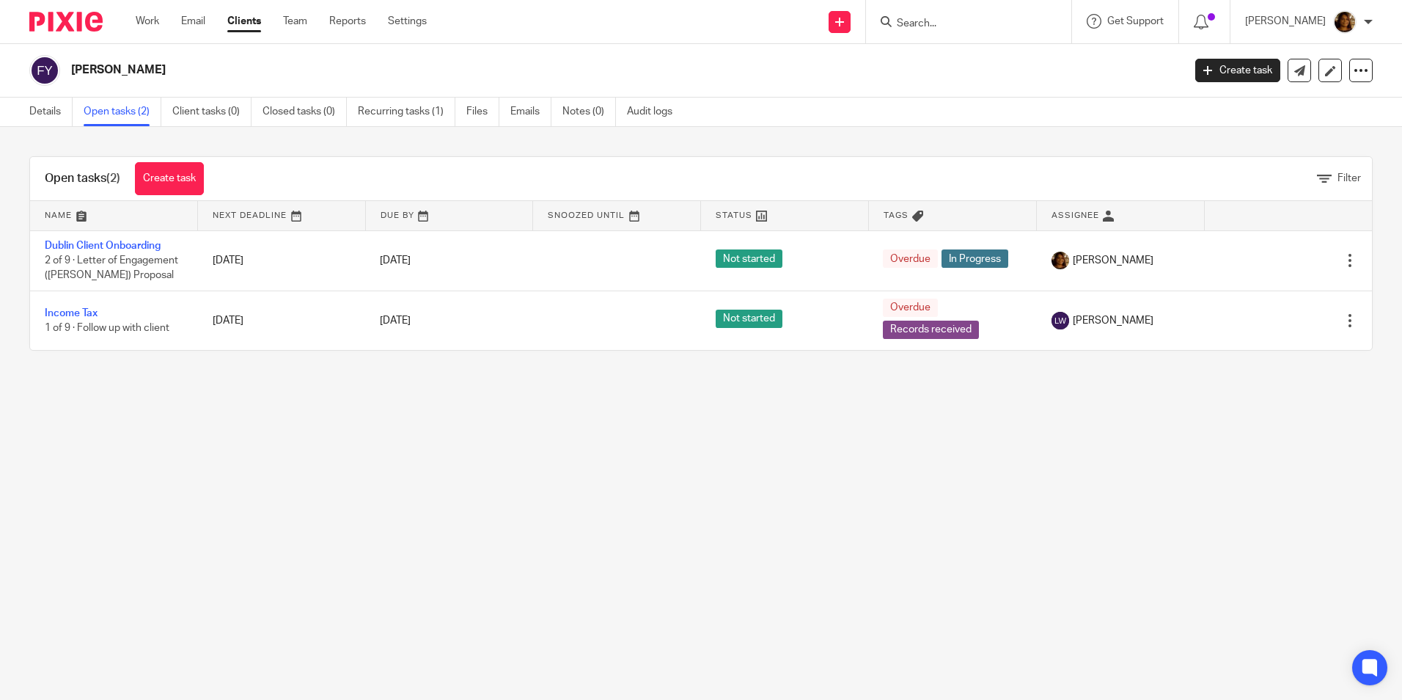
click at [993, 21] on input "Search" at bounding box center [962, 24] width 132 height 13
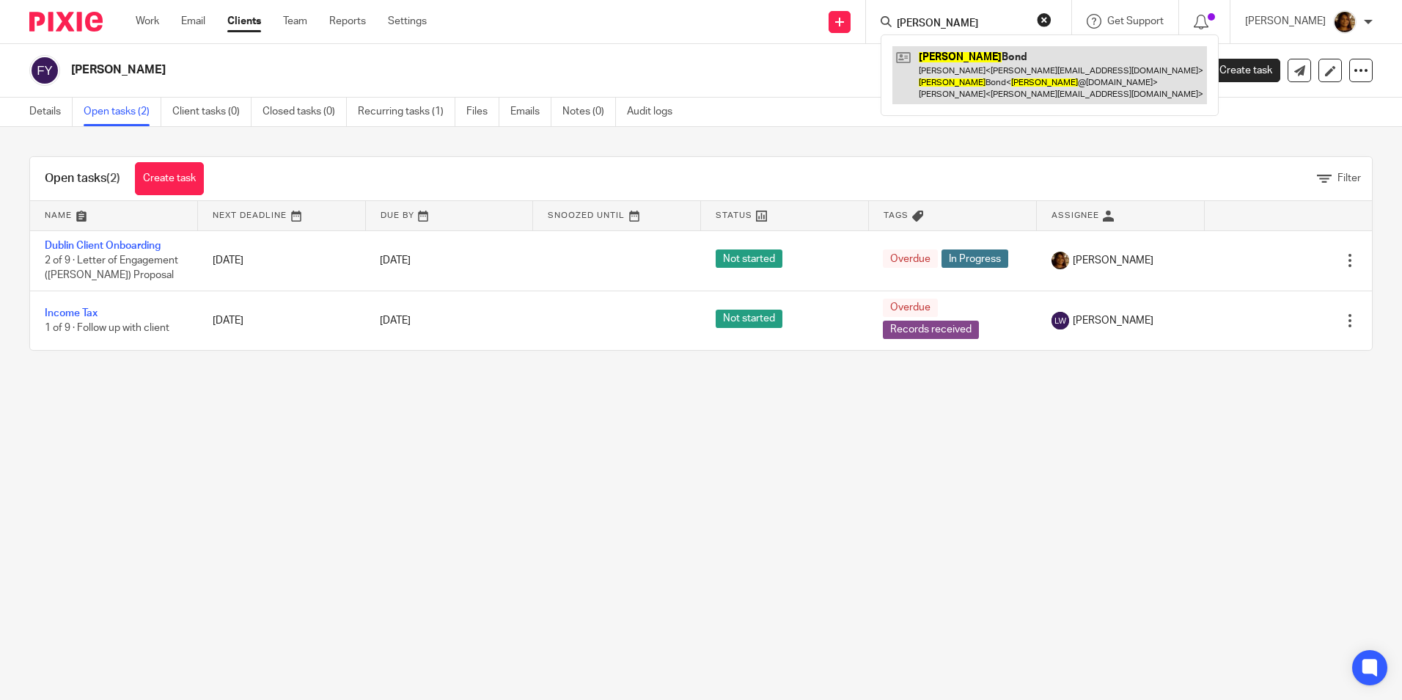
type input "[PERSON_NAME]"
click at [993, 51] on link at bounding box center [1050, 75] width 315 height 58
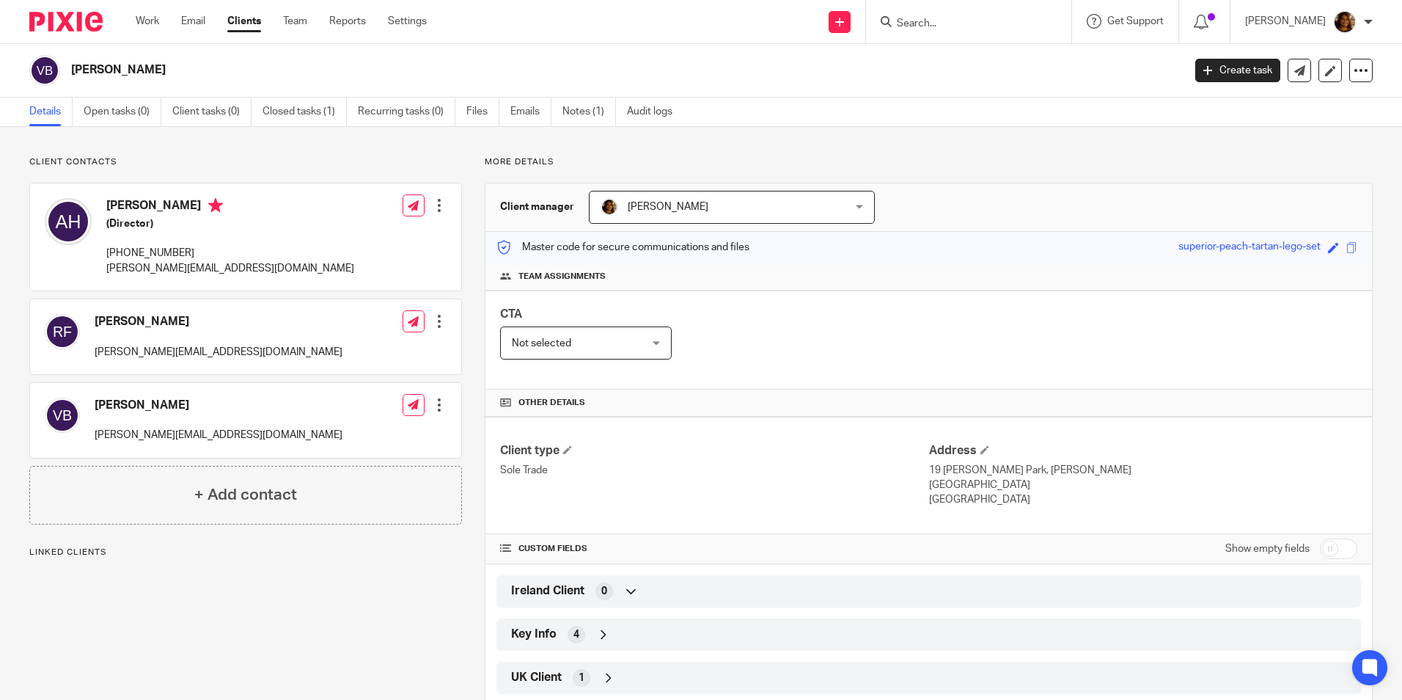
click at [435, 401] on div at bounding box center [439, 405] width 15 height 15
click at [355, 439] on link "Edit contact" at bounding box center [370, 437] width 140 height 21
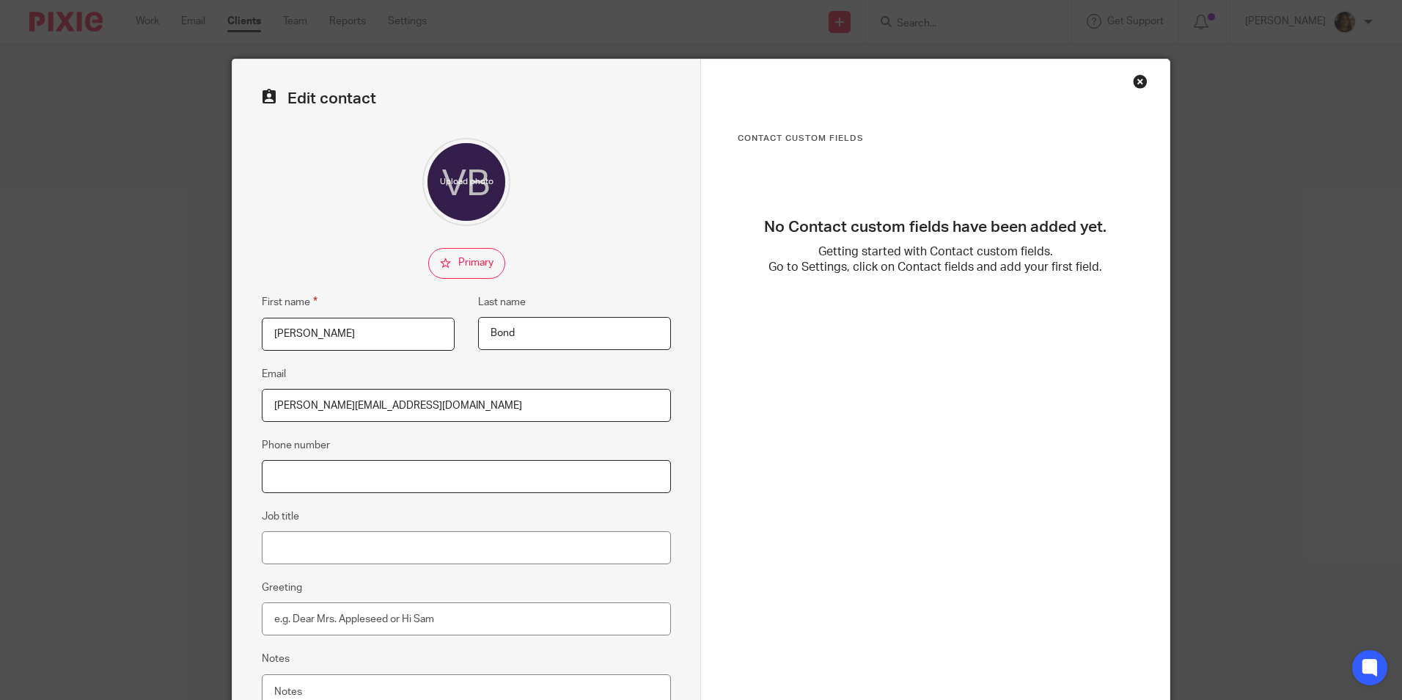
click at [312, 479] on input "Phone number" at bounding box center [466, 476] width 409 height 33
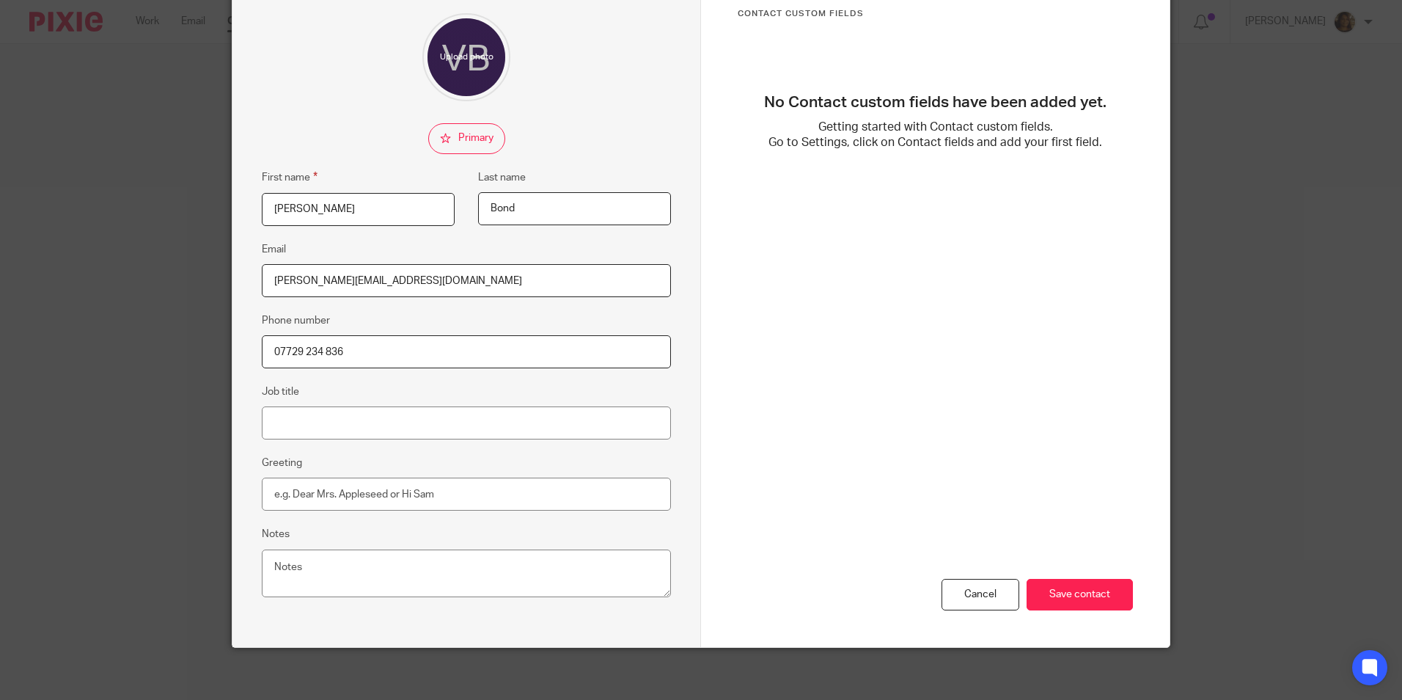
scroll to position [131, 0]
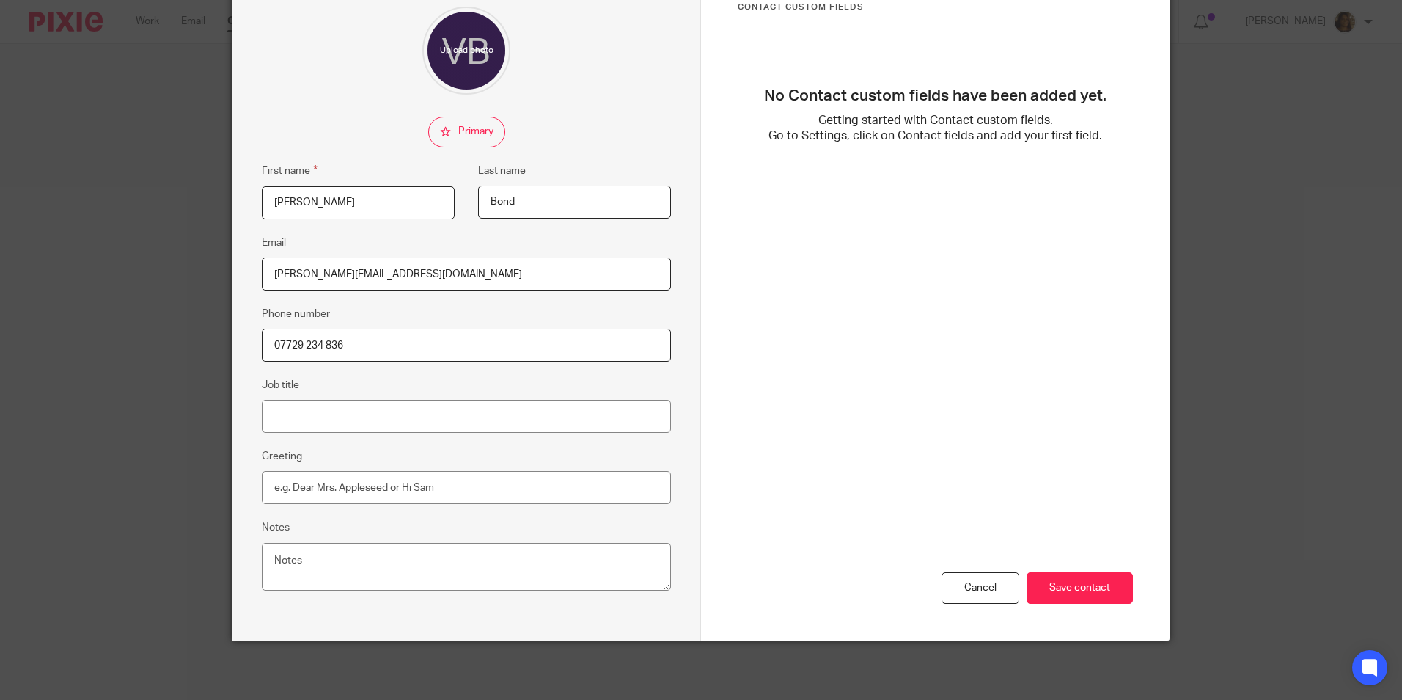
click at [263, 343] on input "07729 234 836" at bounding box center [466, 345] width 409 height 33
type input "[PHONE_NUMBER]"
click at [1113, 594] on input "Save contact" at bounding box center [1080, 588] width 106 height 32
